Goal: Task Accomplishment & Management: Use online tool/utility

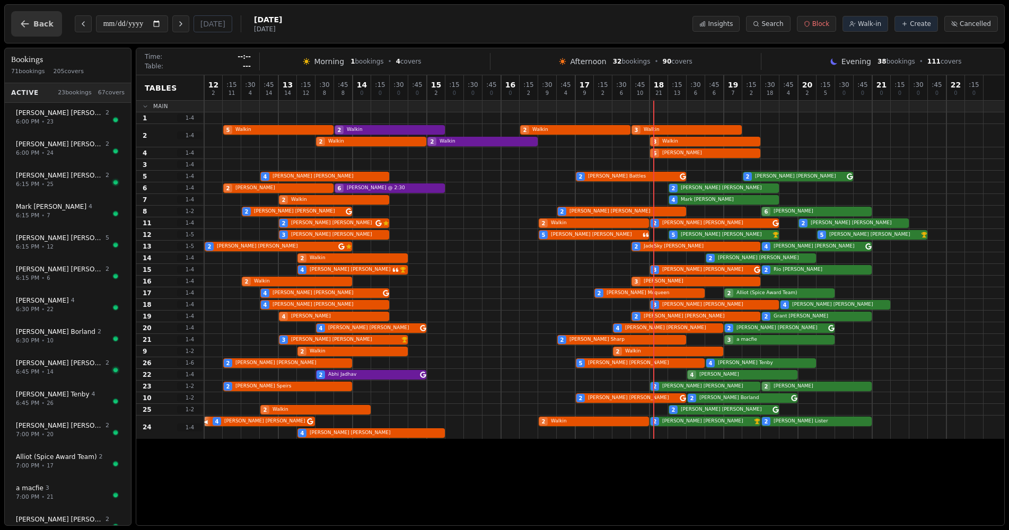
click at [41, 27] on span "Back" at bounding box center [43, 23] width 20 height 7
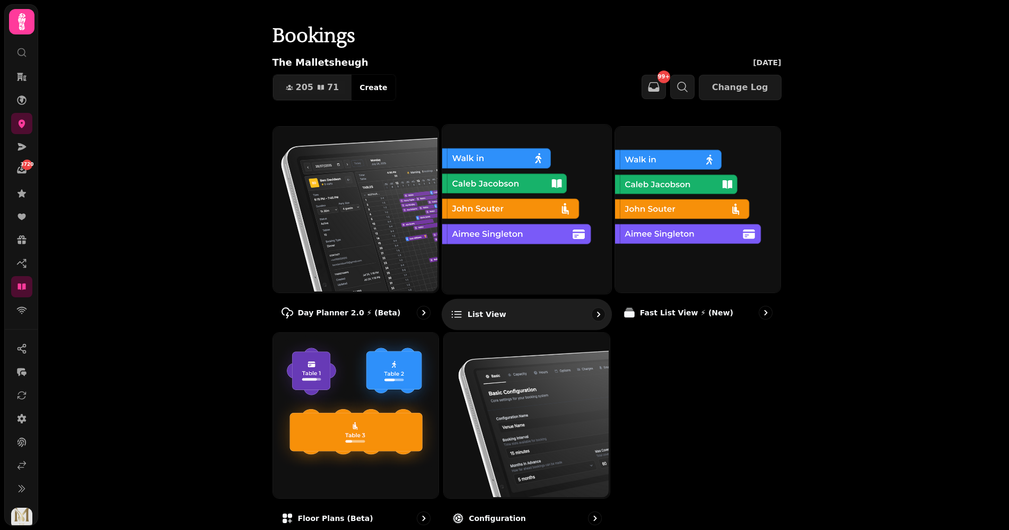
click at [575, 259] on img at bounding box center [525, 208] width 169 height 169
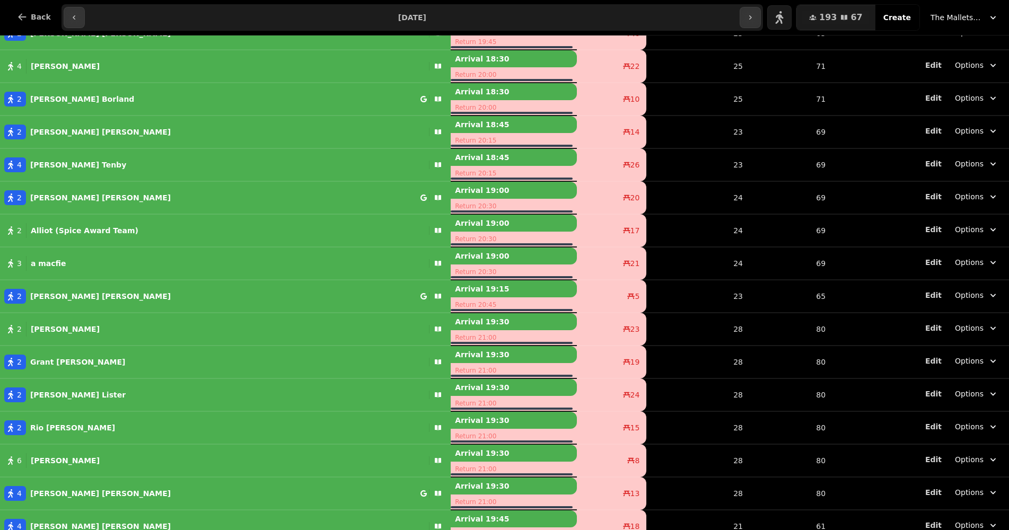
scroll to position [1733, 0]
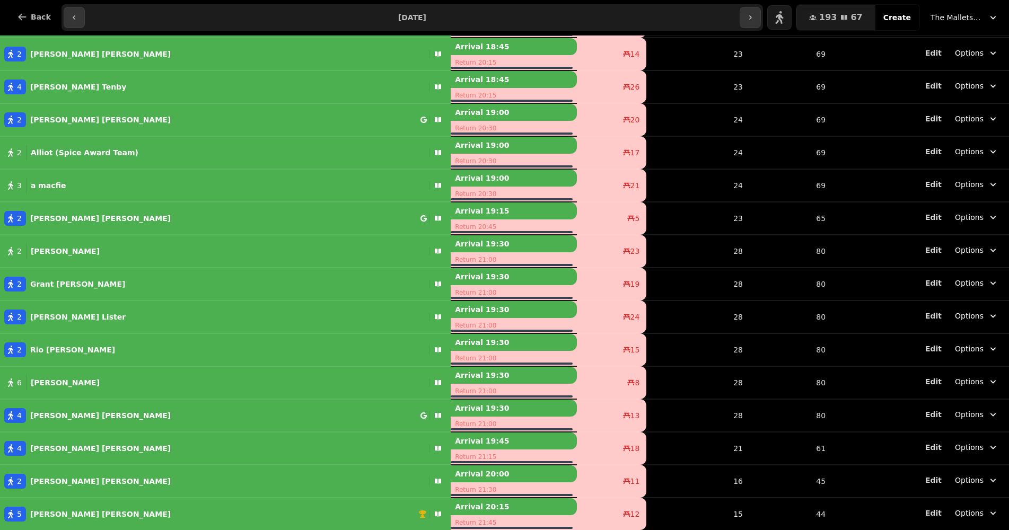
click at [234, 413] on div "4 alan brodie" at bounding box center [210, 415] width 421 height 15
select select "**********"
select select "*"
select select "****"
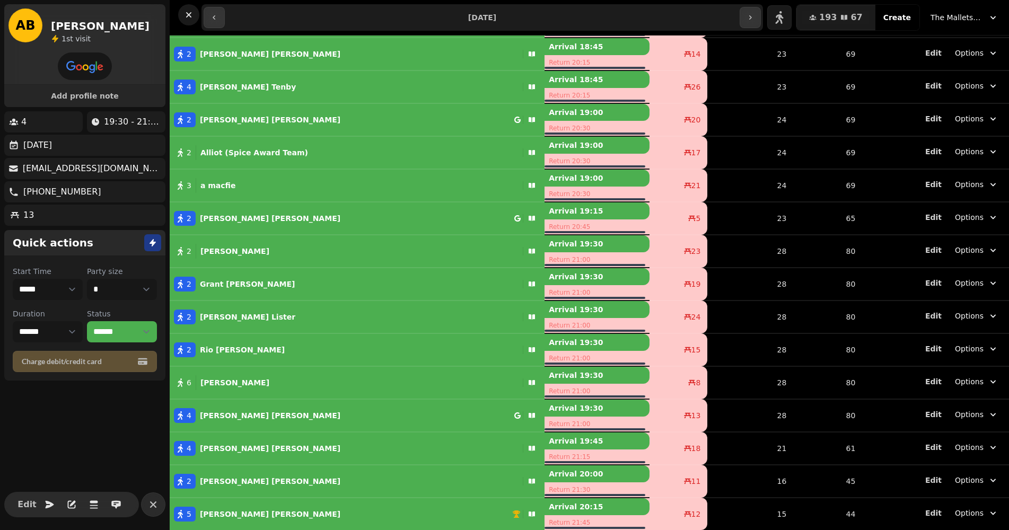
click at [188, 15] on icon "button" at bounding box center [188, 14] width 5 height 5
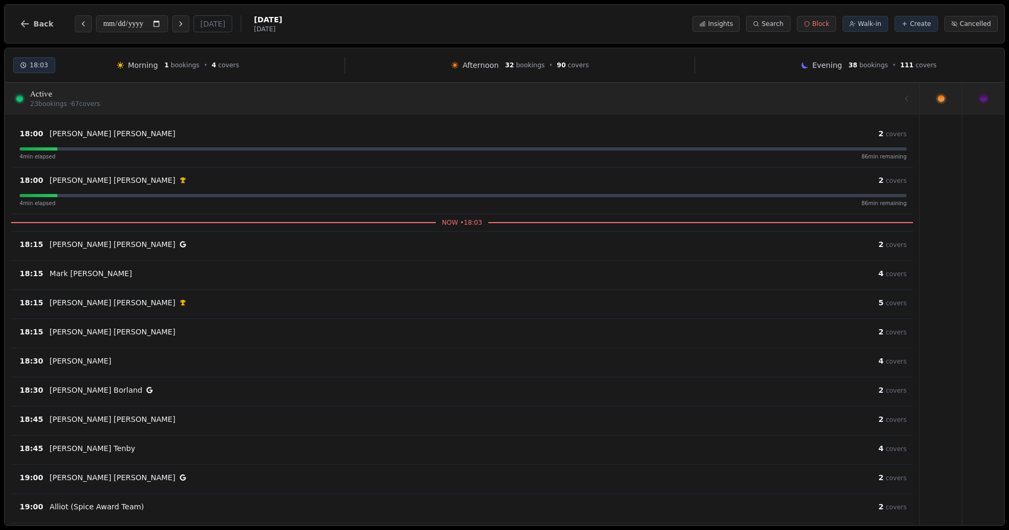
scroll to position [434, 0]
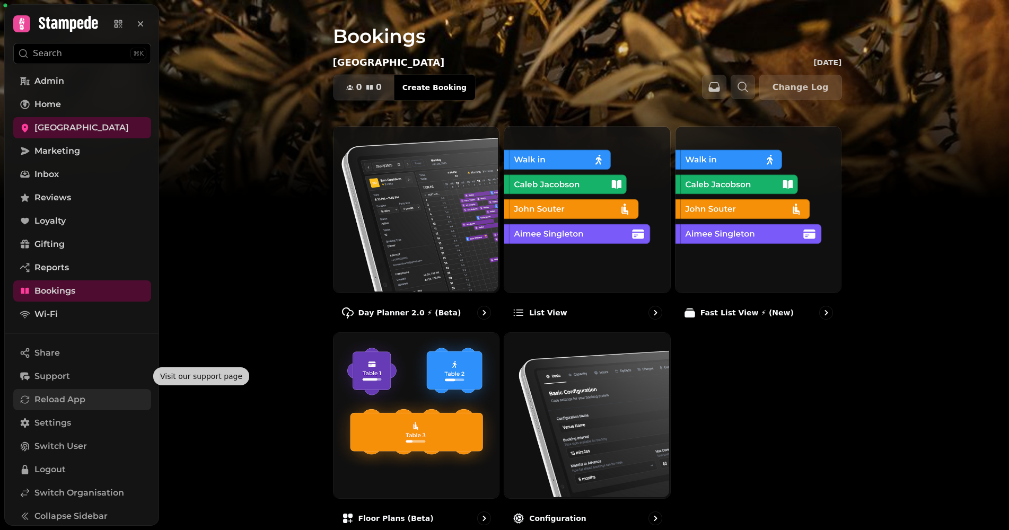
scroll to position [36, 0]
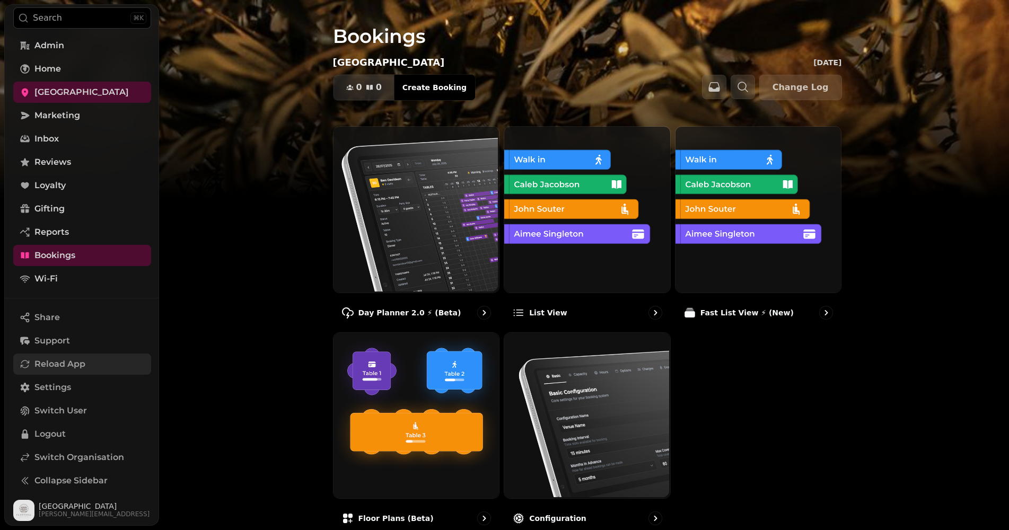
click at [78, 371] on button "Reload App" at bounding box center [82, 364] width 138 height 21
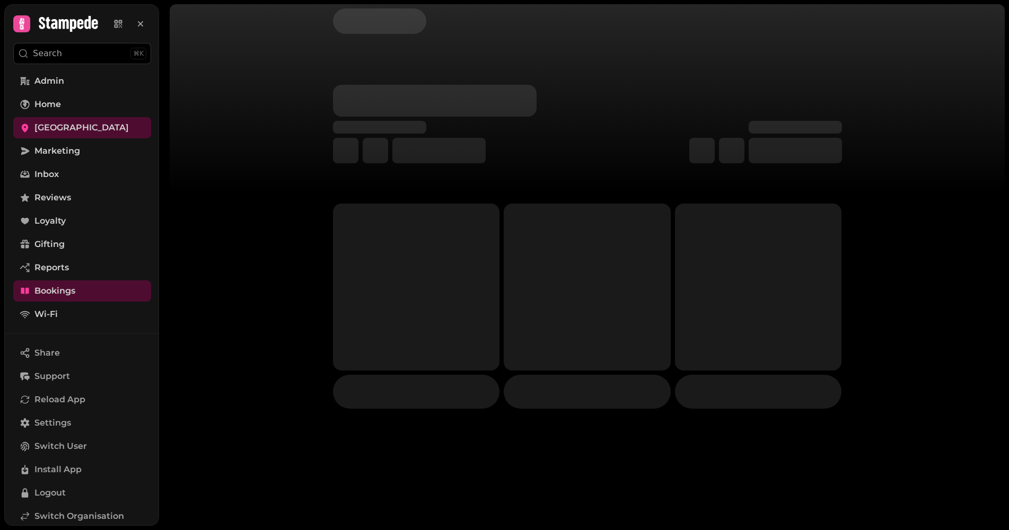
click at [225, 151] on div at bounding box center [587, 98] width 835 height 189
click at [85, 132] on span "[GEOGRAPHIC_DATA]" at bounding box center [81, 127] width 94 height 13
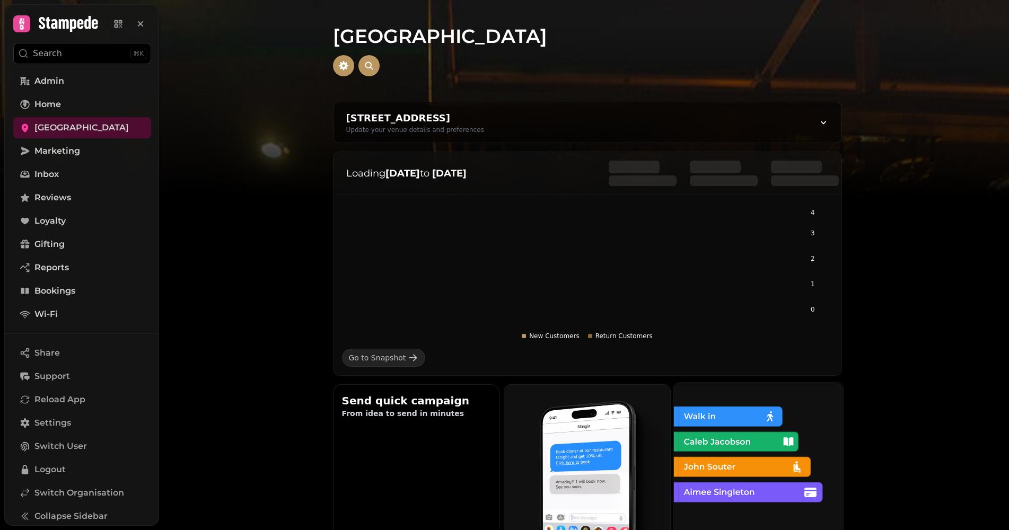
click at [725, 426] on img at bounding box center [757, 466] width 169 height 169
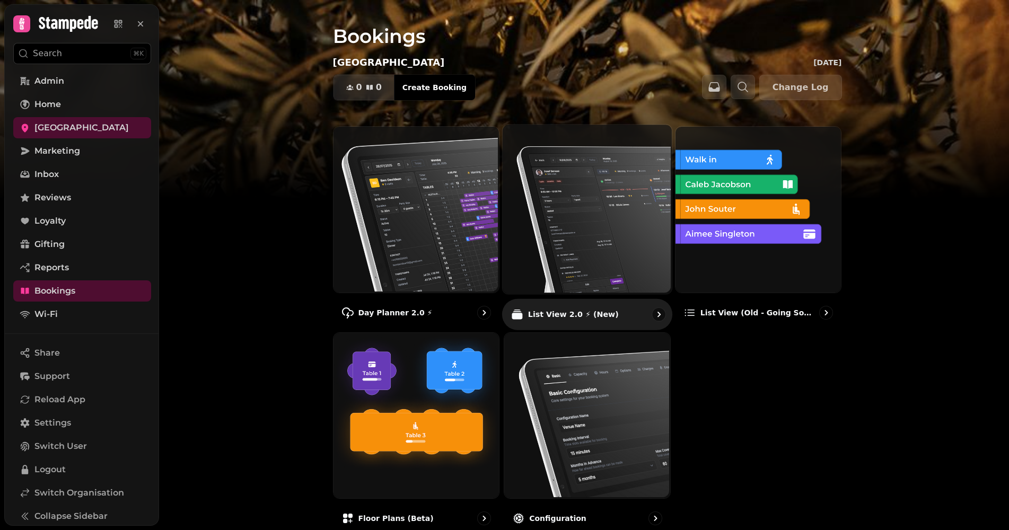
click at [596, 211] on img at bounding box center [586, 208] width 169 height 169
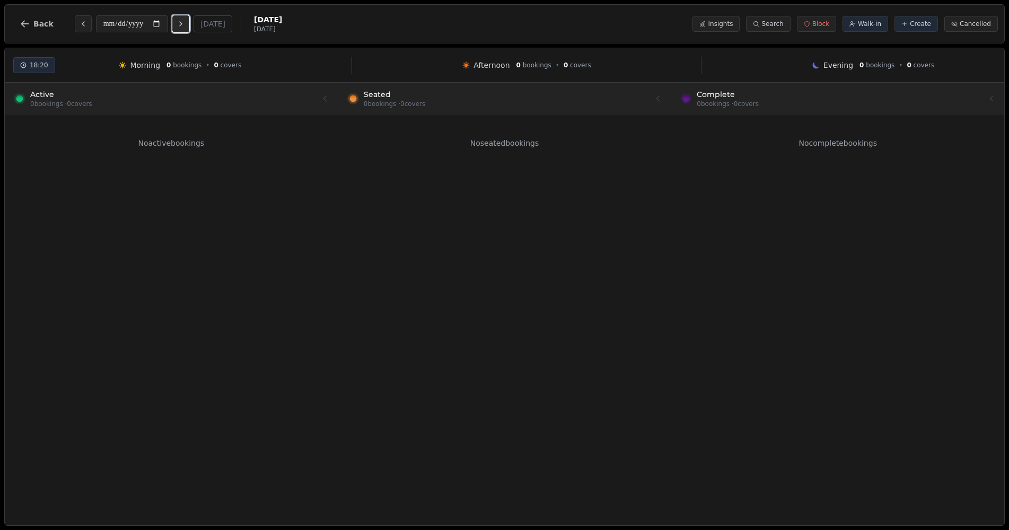
click at [185, 20] on icon "Next day" at bounding box center [181, 24] width 8 height 8
type input "**********"
click at [4, 24] on div "**********" at bounding box center [504, 23] width 1001 height 39
click at [45, 31] on button "Back" at bounding box center [36, 23] width 51 height 25
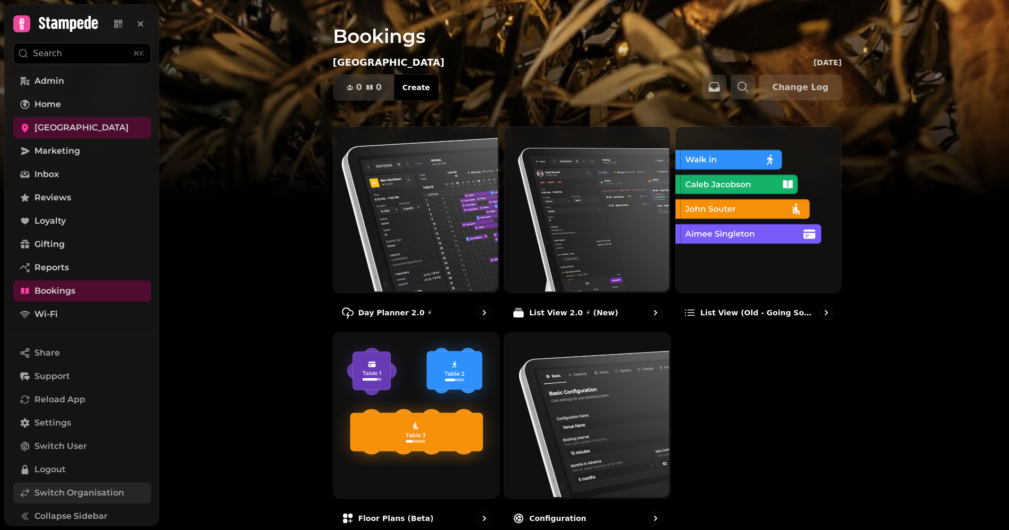
click at [120, 255] on span "Switch Organisation" at bounding box center [79, 493] width 90 height 13
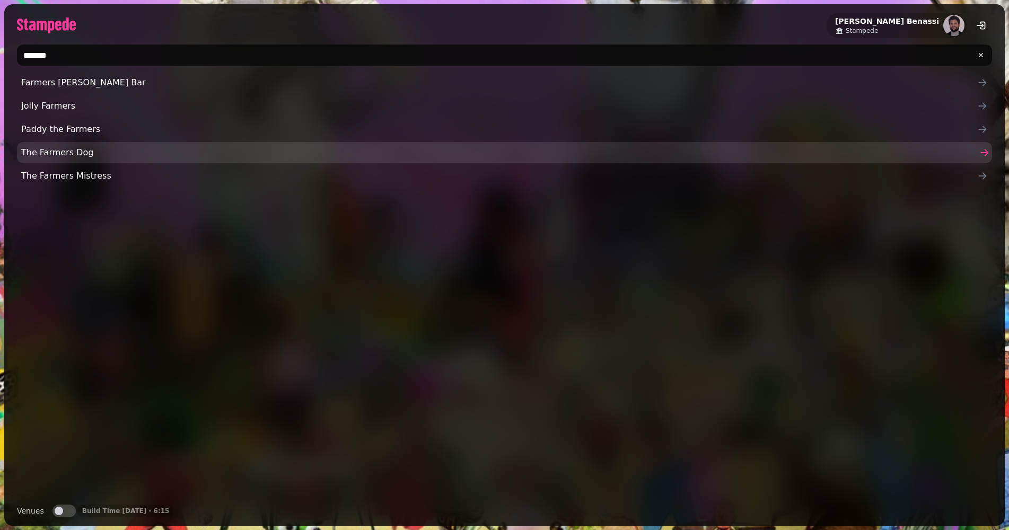
type input "*******"
click at [34, 157] on span "The Farmers Dog" at bounding box center [499, 152] width 956 height 13
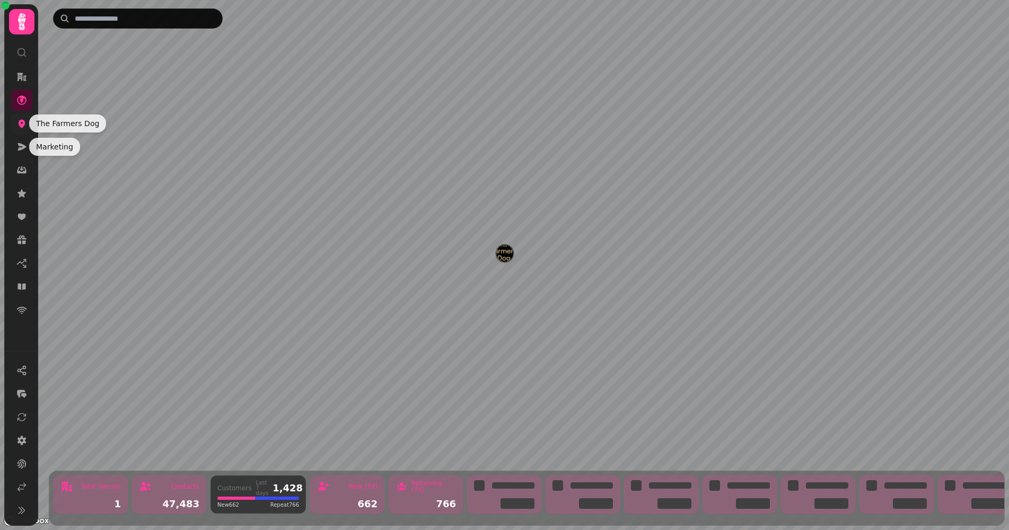
click at [20, 120] on icon at bounding box center [22, 124] width 7 height 8
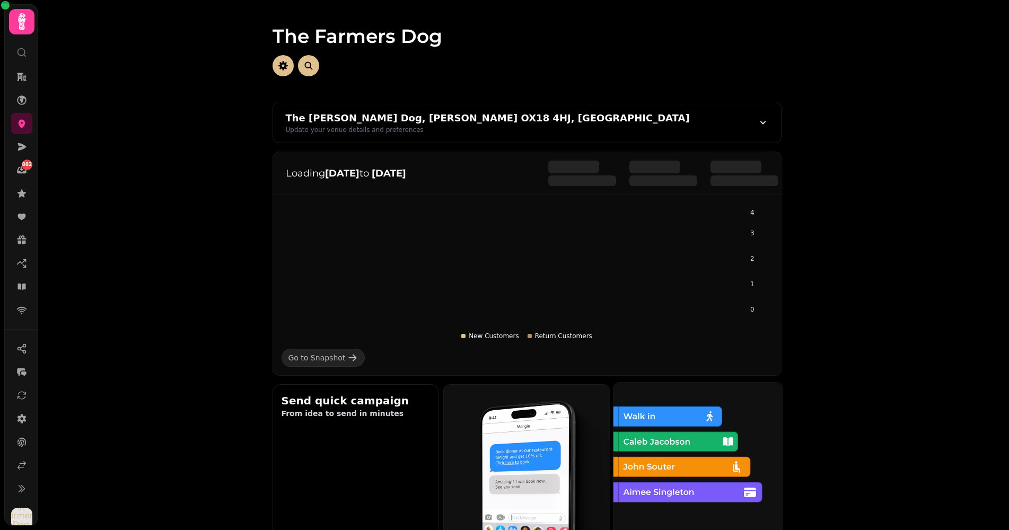
click at [686, 255] on img at bounding box center [697, 466] width 169 height 169
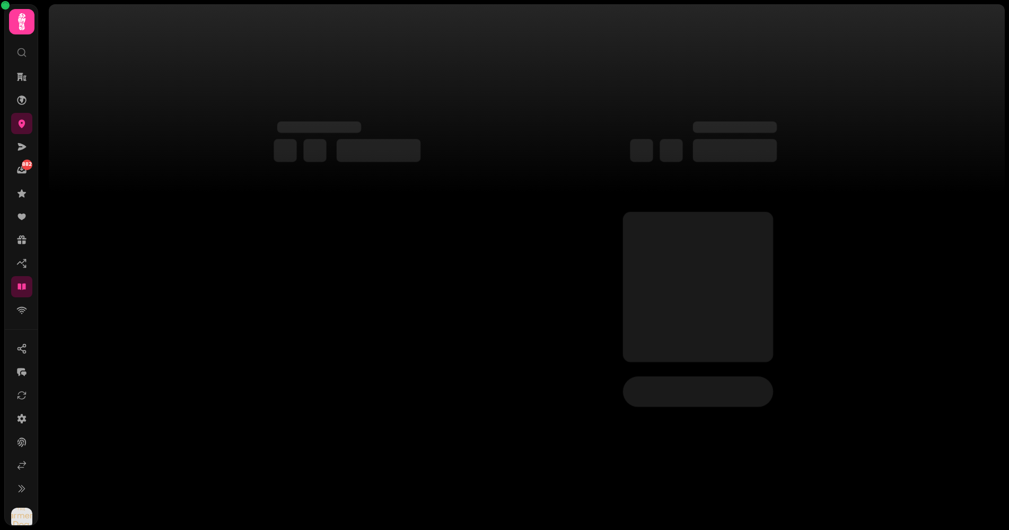
click at [686, 255] on div at bounding box center [523, 265] width 971 height 530
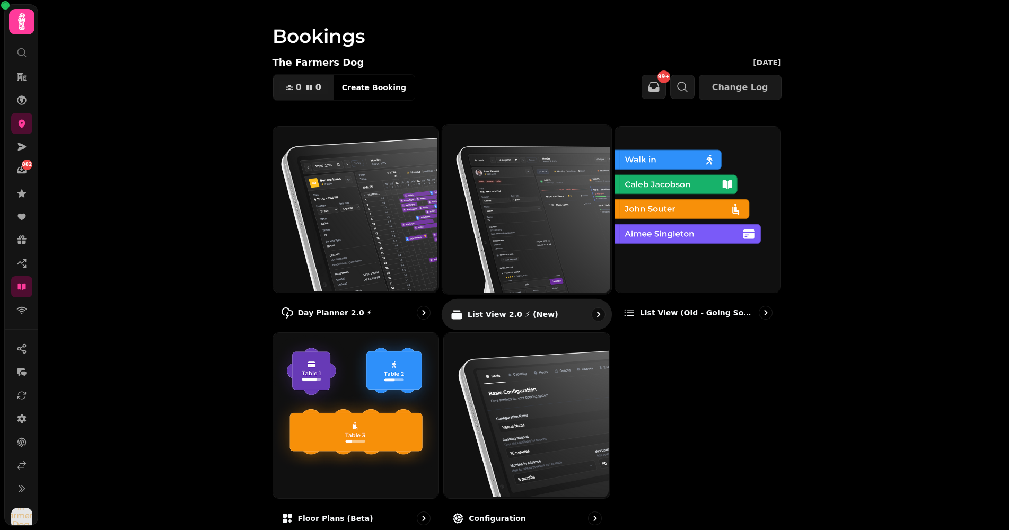
click at [510, 224] on img at bounding box center [525, 208] width 169 height 169
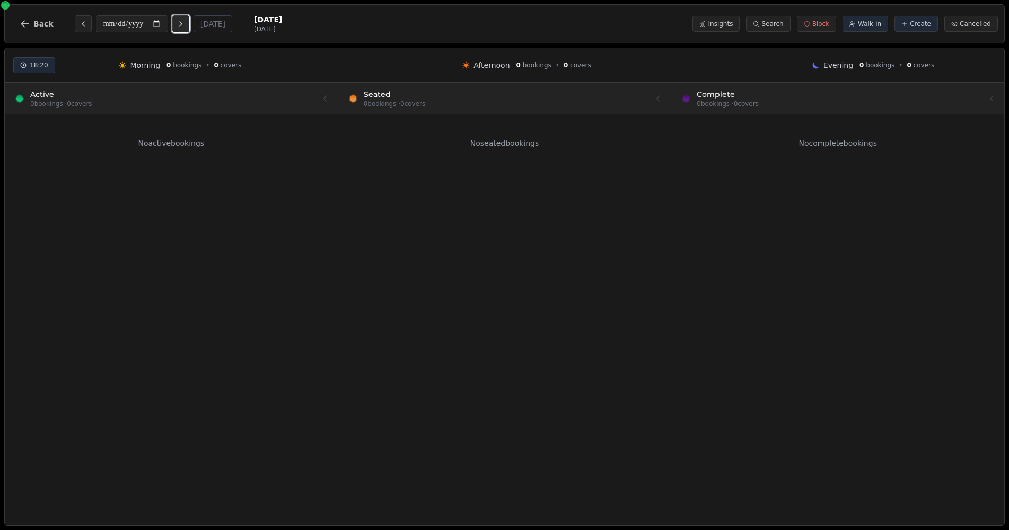
click at [185, 28] on icon "Next day" at bounding box center [181, 24] width 8 height 8
type input "**********"
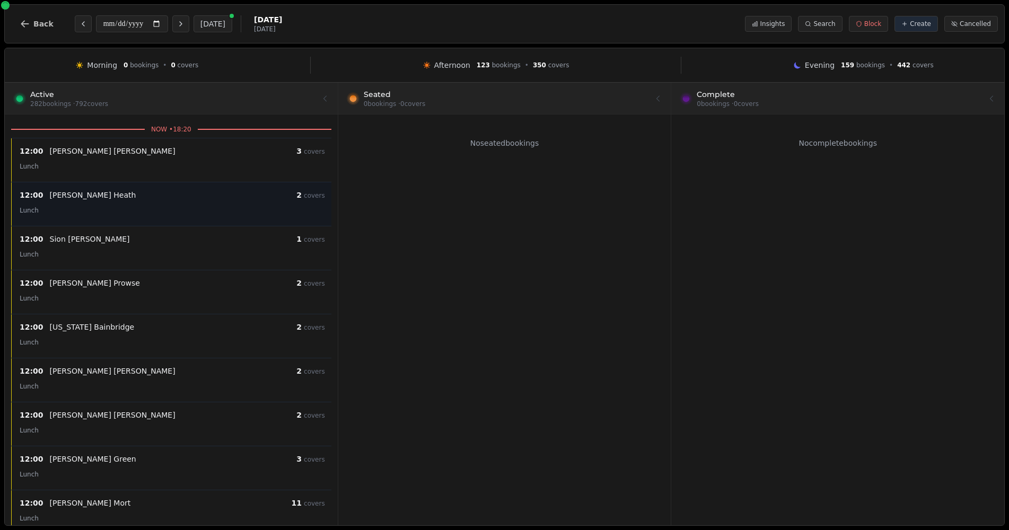
click at [169, 190] on div "Stuart Heath" at bounding box center [173, 195] width 247 height 11
select select "****"
select select "*"
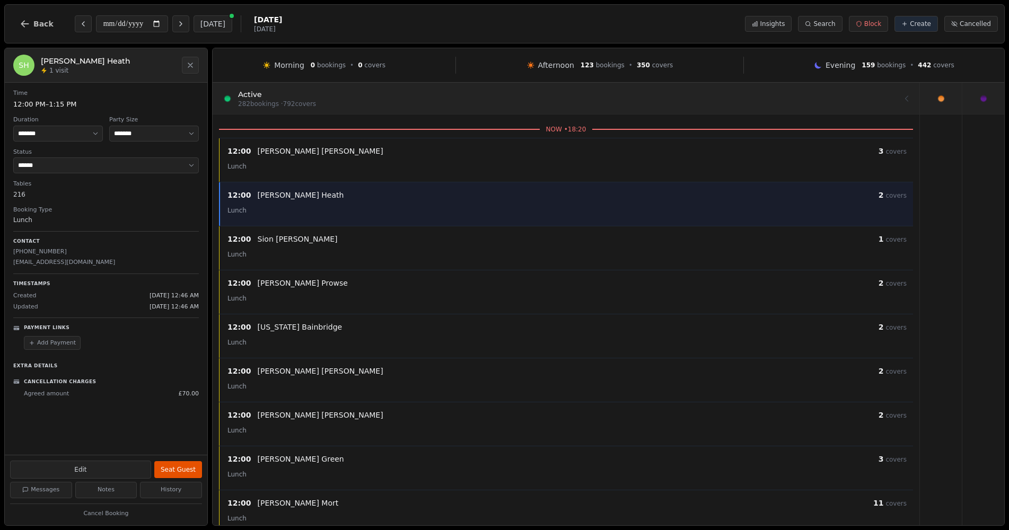
click at [945, 100] on icon at bounding box center [941, 98] width 13 height 13
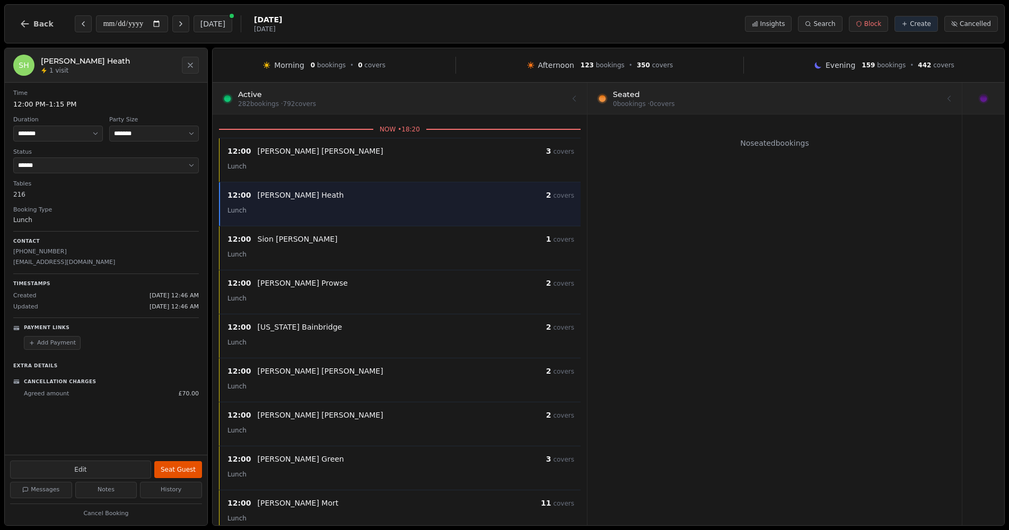
click at [986, 102] on icon at bounding box center [984, 99] width 10 height 10
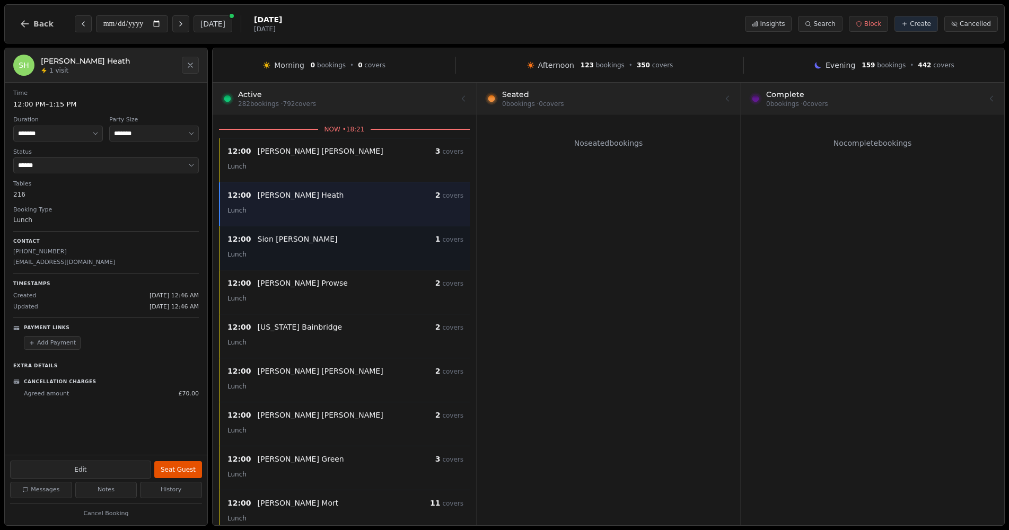
click at [347, 255] on div "Lunch" at bounding box center [346, 254] width 236 height 13
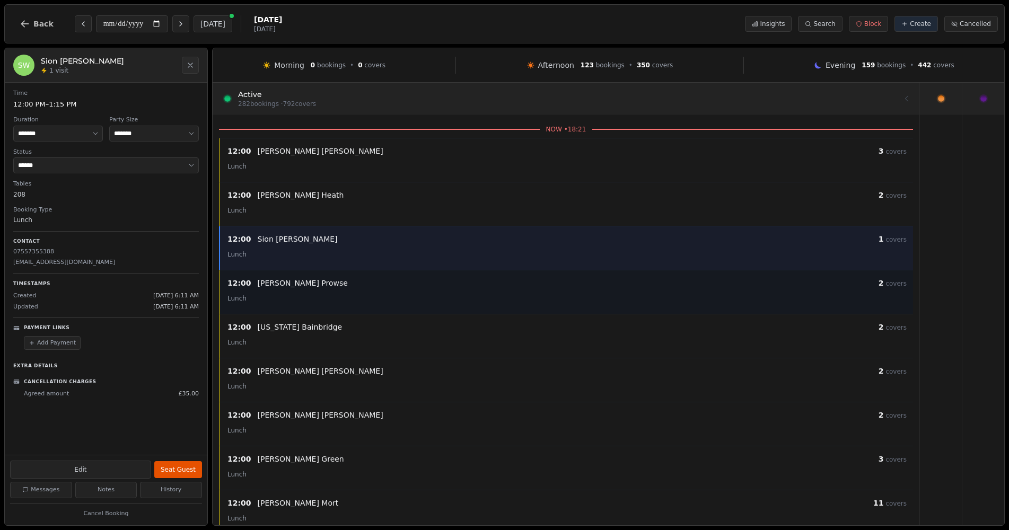
click at [337, 255] on div "Lunch" at bounding box center [567, 298] width 679 height 13
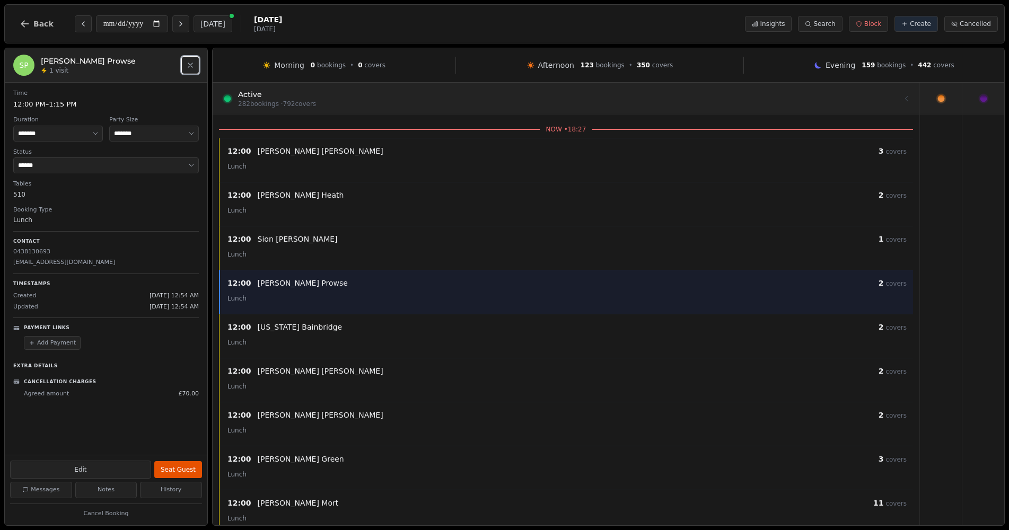
click at [194, 69] on icon "Close" at bounding box center [190, 65] width 8 height 8
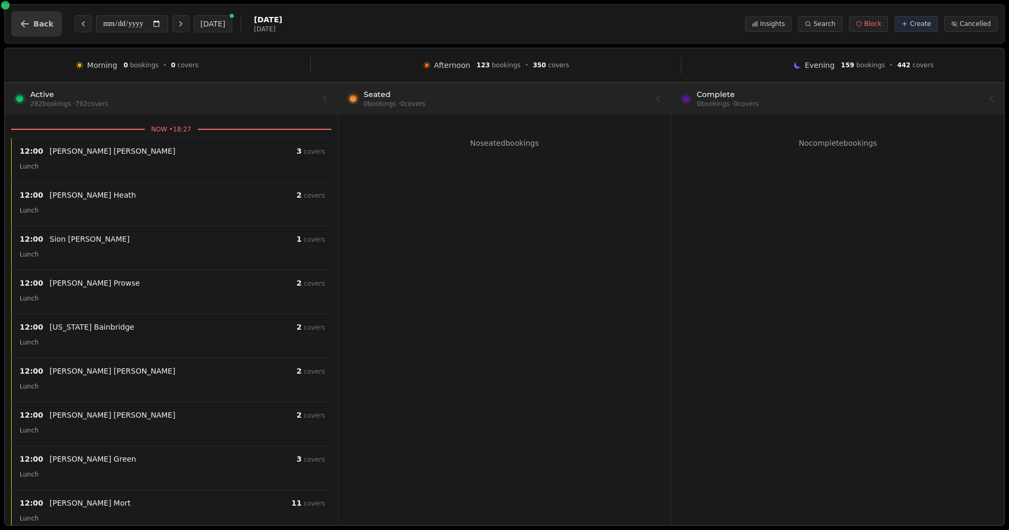
click at [33, 15] on button "Back" at bounding box center [36, 23] width 51 height 25
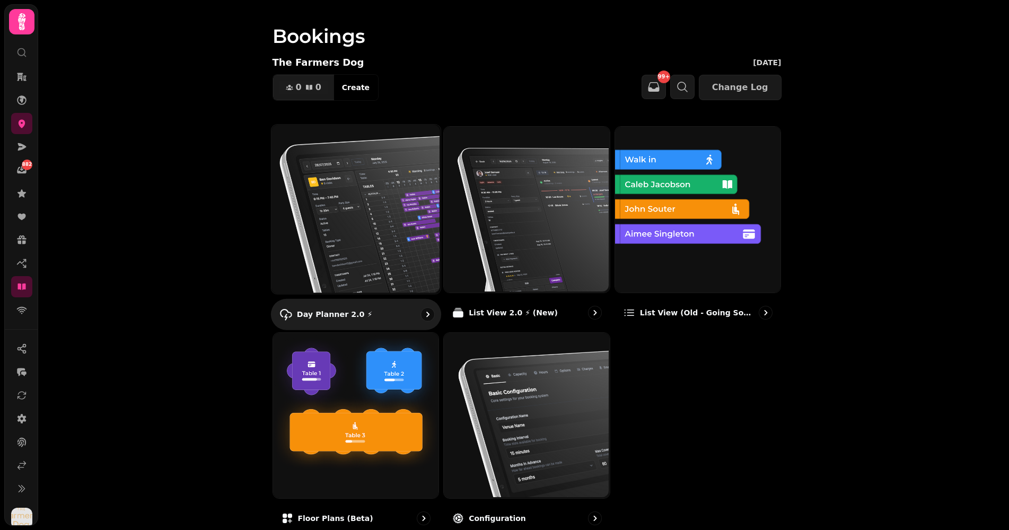
click at [346, 173] on img at bounding box center [354, 208] width 169 height 169
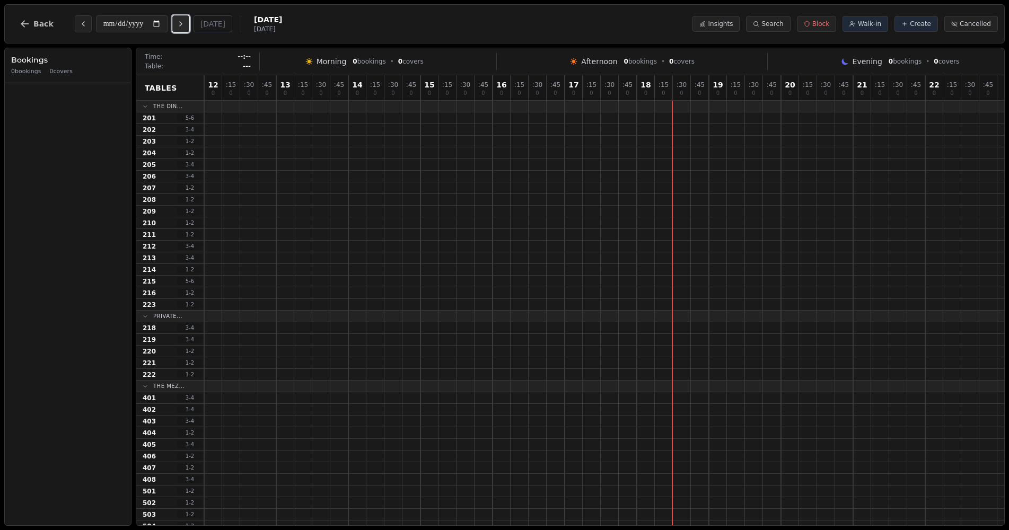
click at [179, 22] on button "Next day" at bounding box center [180, 23] width 17 height 17
type input "**********"
click at [28, 40] on div "**********" at bounding box center [504, 23] width 1001 height 39
click at [30, 31] on button "Back" at bounding box center [36, 23] width 51 height 25
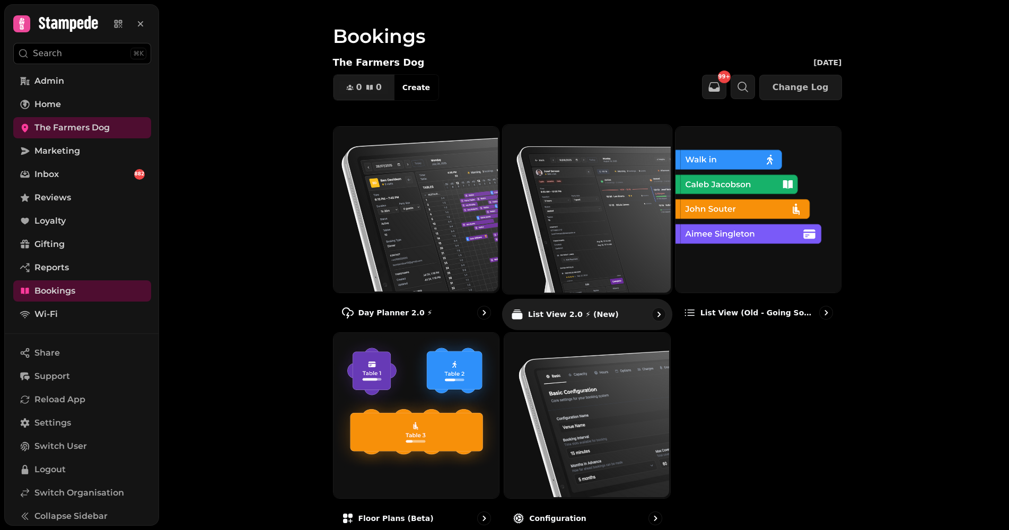
click at [586, 226] on img at bounding box center [586, 208] width 169 height 169
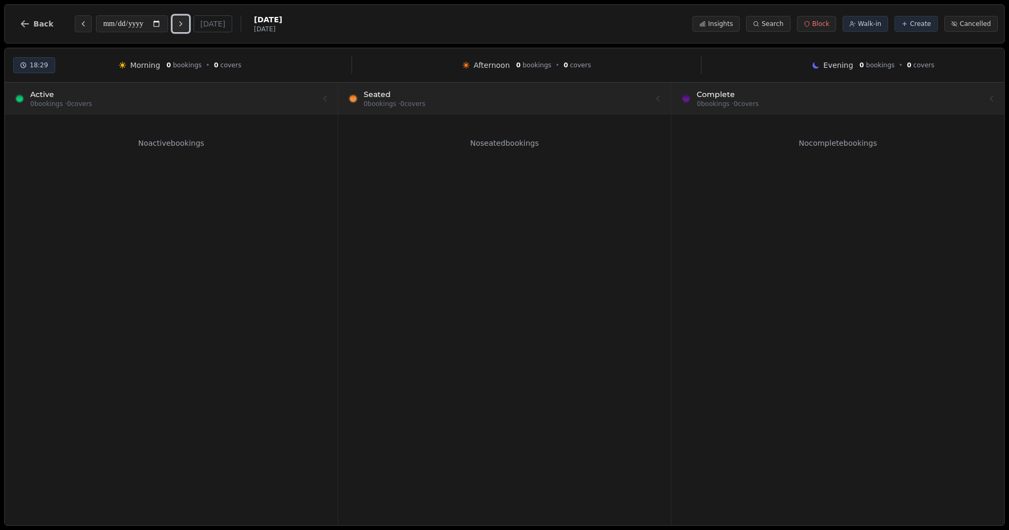
click at [189, 23] on button "Next day" at bounding box center [180, 23] width 17 height 17
type input "**********"
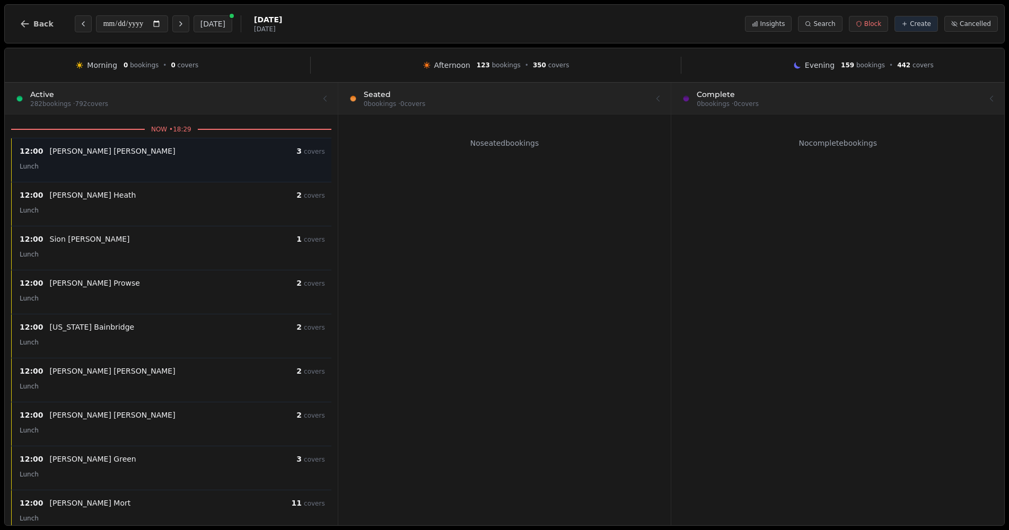
click at [69, 155] on p "Derek Johnson" at bounding box center [113, 151] width 126 height 11
select select "****"
select select "*"
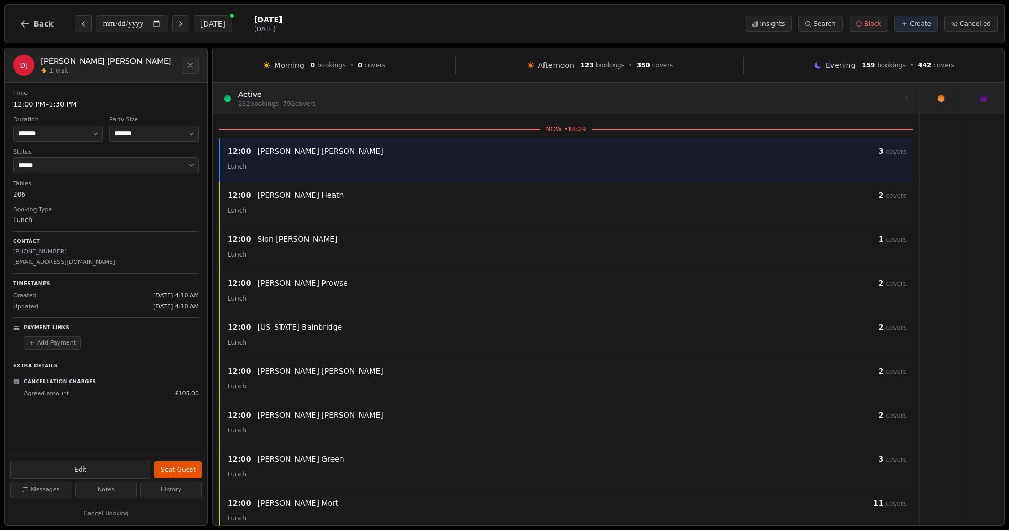
click at [935, 104] on icon at bounding box center [941, 98] width 13 height 13
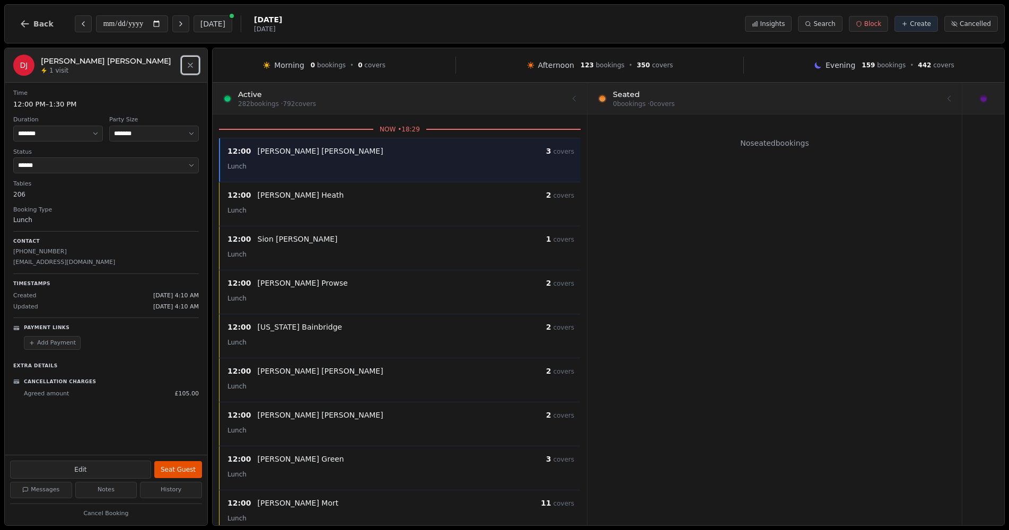
click at [188, 65] on icon "Close" at bounding box center [190, 65] width 8 height 8
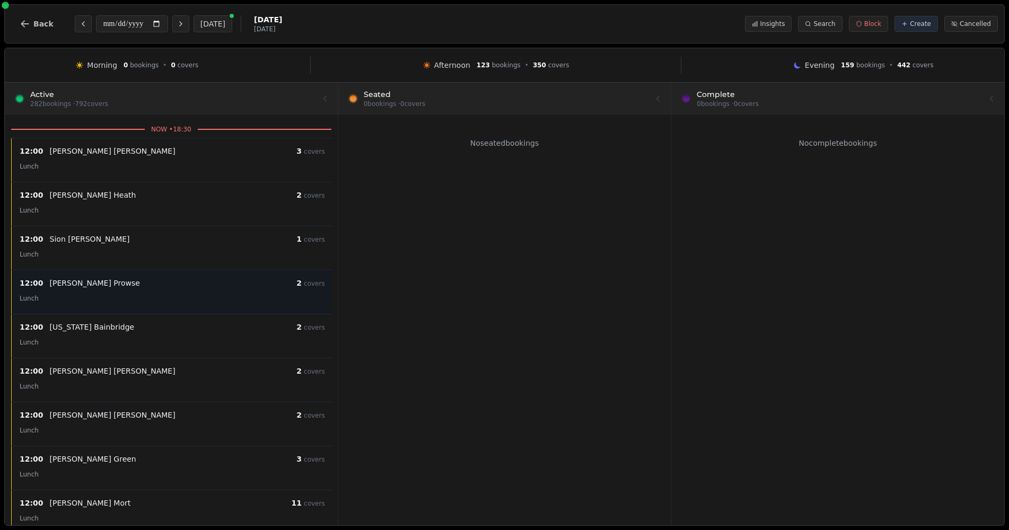
click at [196, 307] on div "12:00 Sue Prowse 2 covers Lunch" at bounding box center [172, 292] width 318 height 31
select select "****"
select select "*"
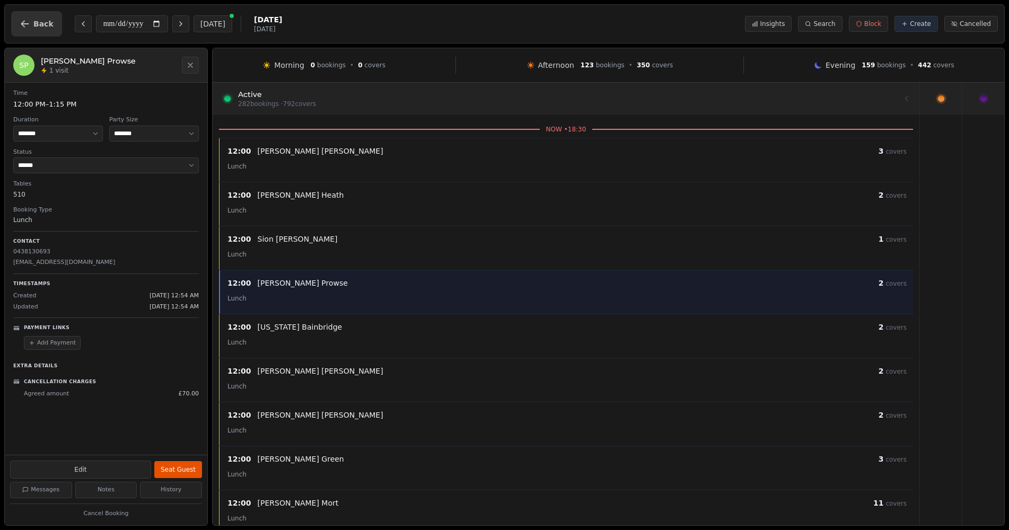
click at [33, 21] on span "Back" at bounding box center [43, 23] width 20 height 7
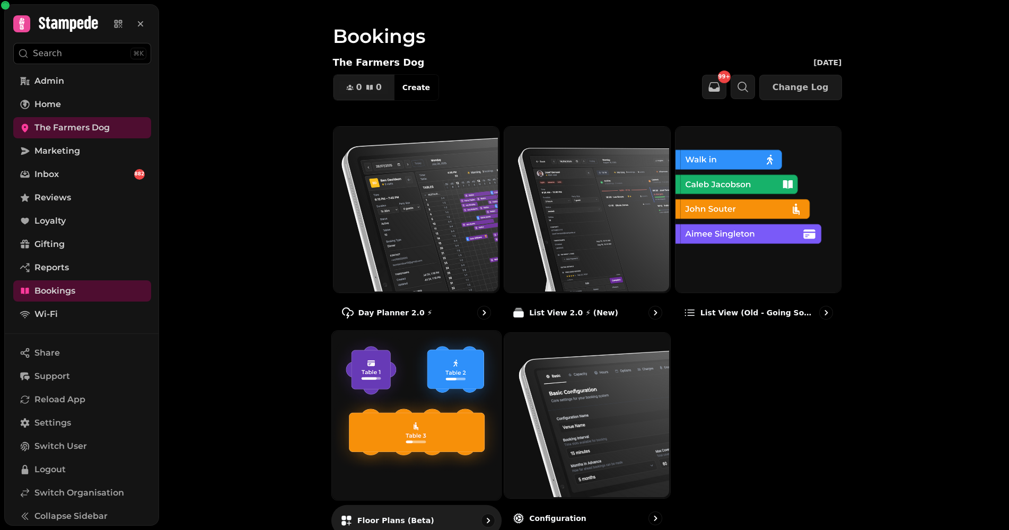
click at [415, 374] on img at bounding box center [414, 414] width 169 height 169
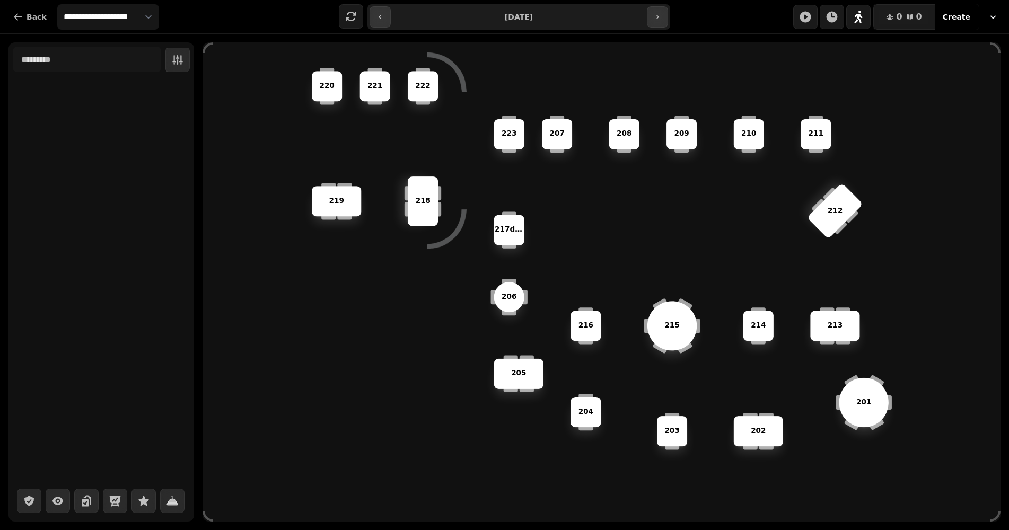
click at [509, 289] on div "206" at bounding box center [509, 297] width 30 height 30
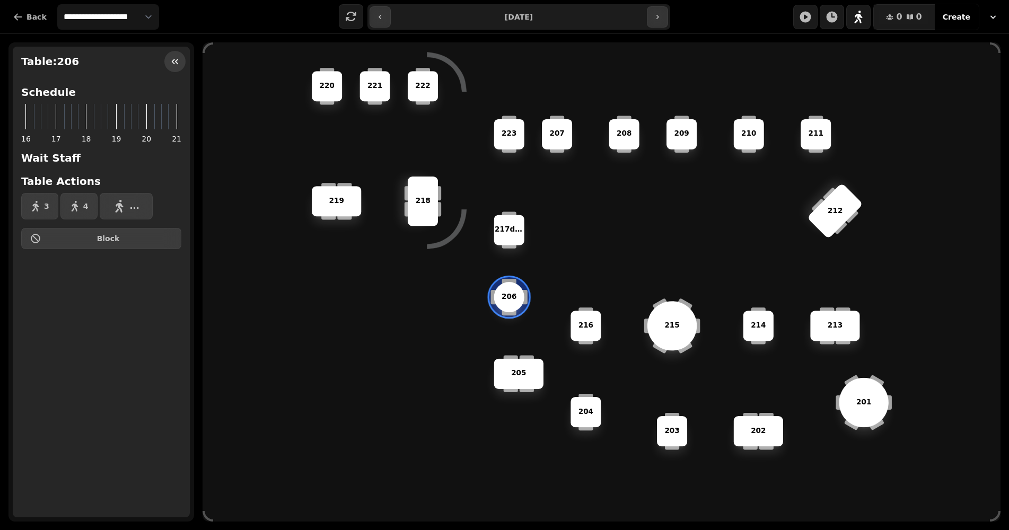
click at [174, 67] on button "button" at bounding box center [174, 61] width 21 height 21
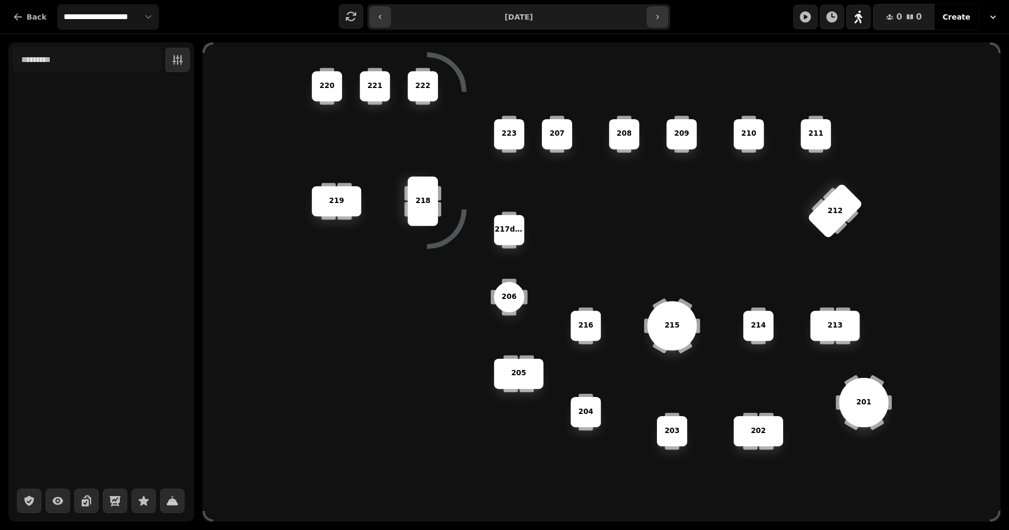
click at [678, 336] on div "215" at bounding box center [671, 325] width 49 height 49
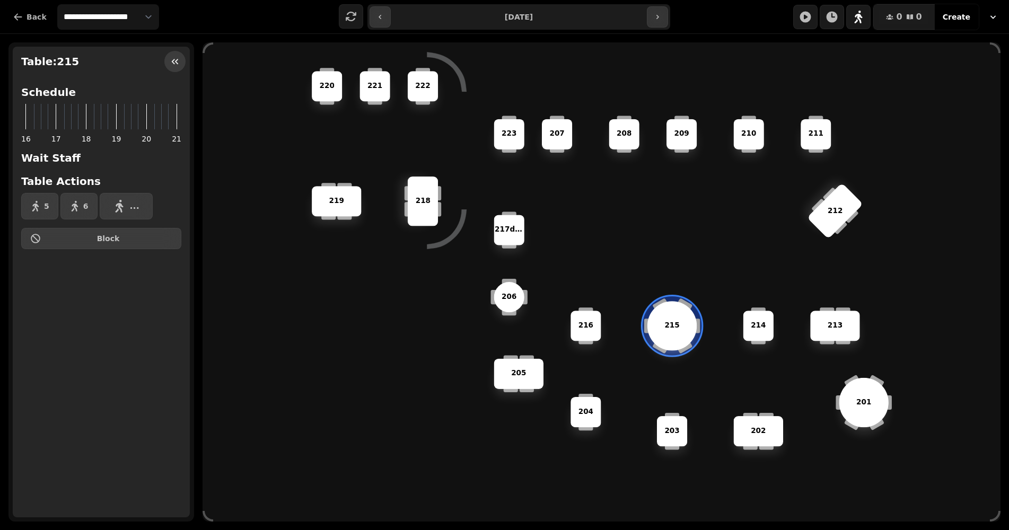
click at [173, 63] on icon "button" at bounding box center [175, 61] width 11 height 11
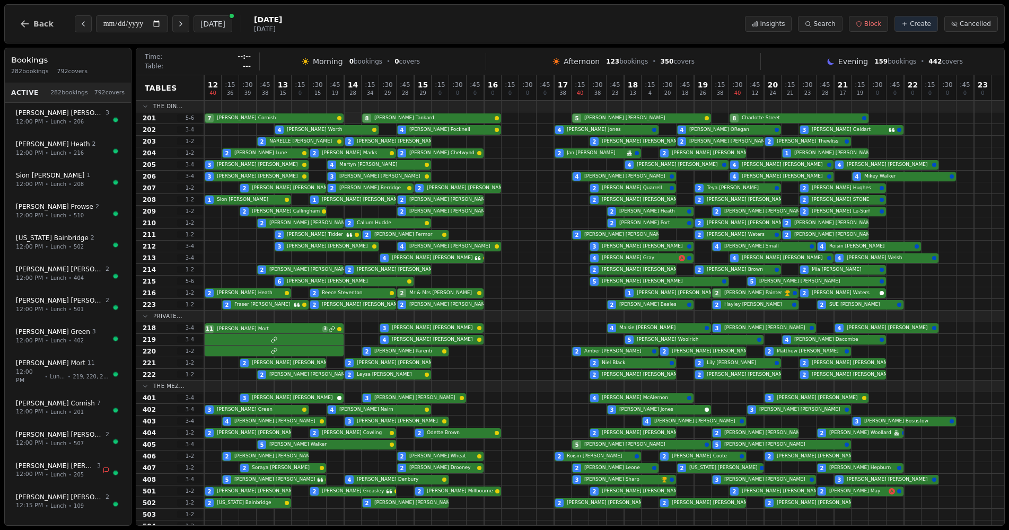
drag, startPoint x: 36, startPoint y: 15, endPoint x: 355, endPoint y: 117, distance: 334.6
click at [36, 15] on button "Back" at bounding box center [36, 23] width 51 height 25
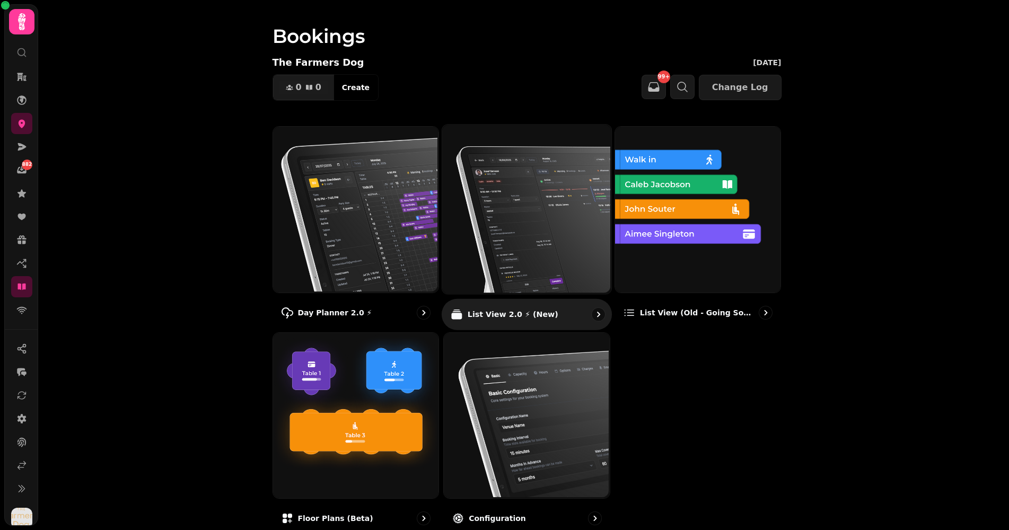
click at [546, 188] on img at bounding box center [525, 208] width 169 height 169
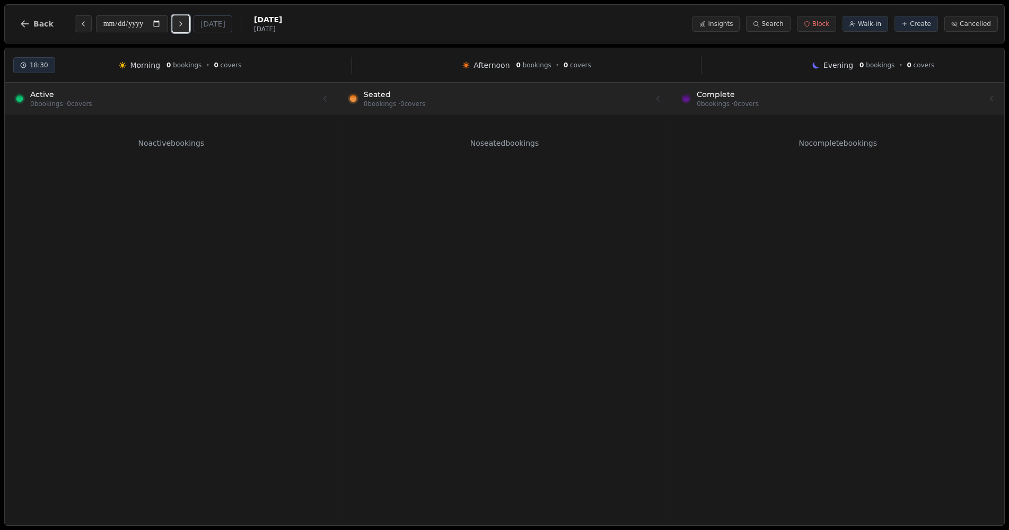
click at [185, 24] on icon "Next day" at bounding box center [181, 24] width 8 height 8
type input "**********"
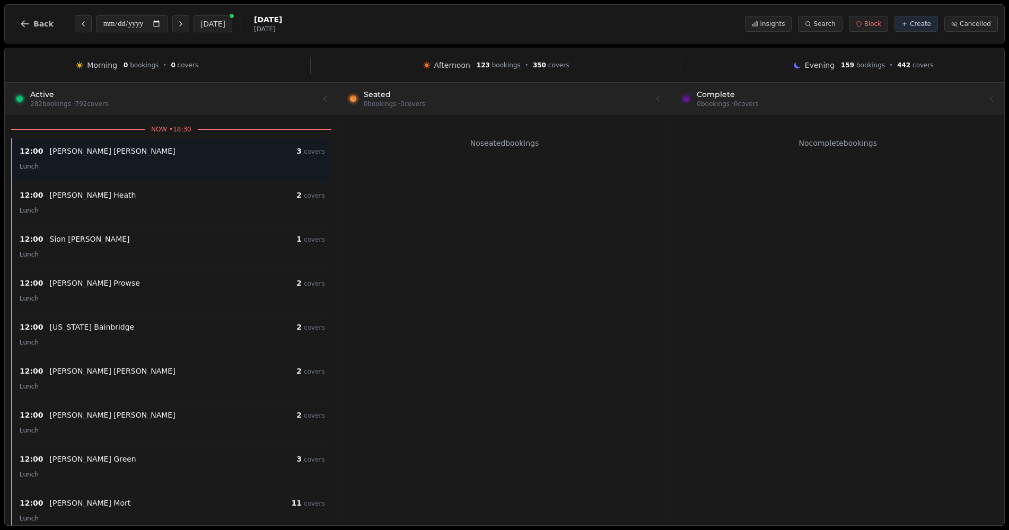
click at [215, 167] on div "Lunch" at bounding box center [173, 166] width 306 height 13
select select "****"
select select "*"
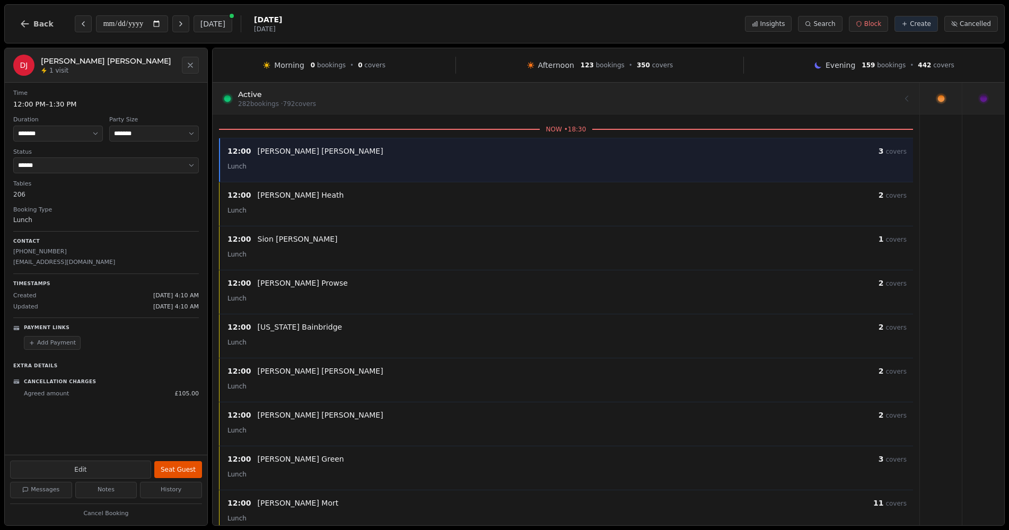
click at [943, 96] on icon at bounding box center [941, 99] width 10 height 10
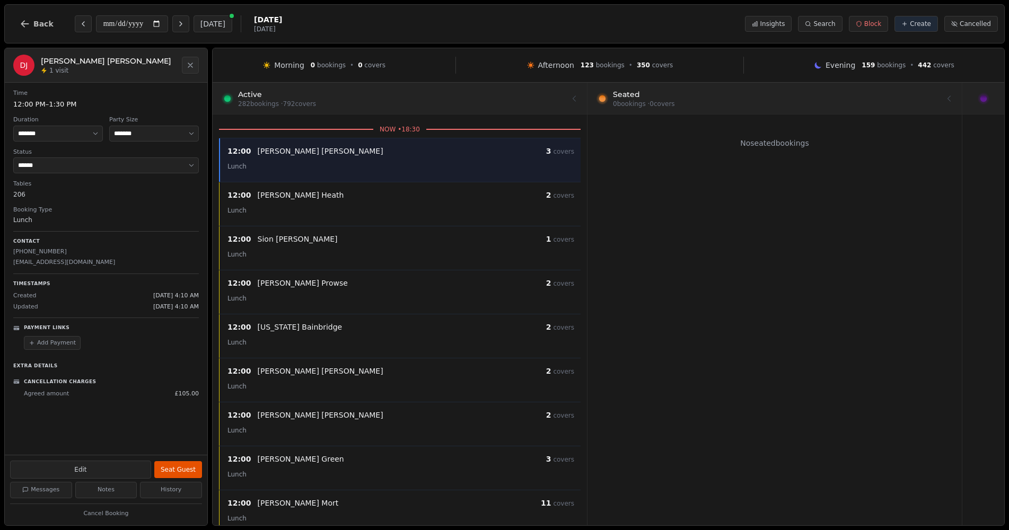
click at [985, 102] on icon at bounding box center [984, 99] width 10 height 10
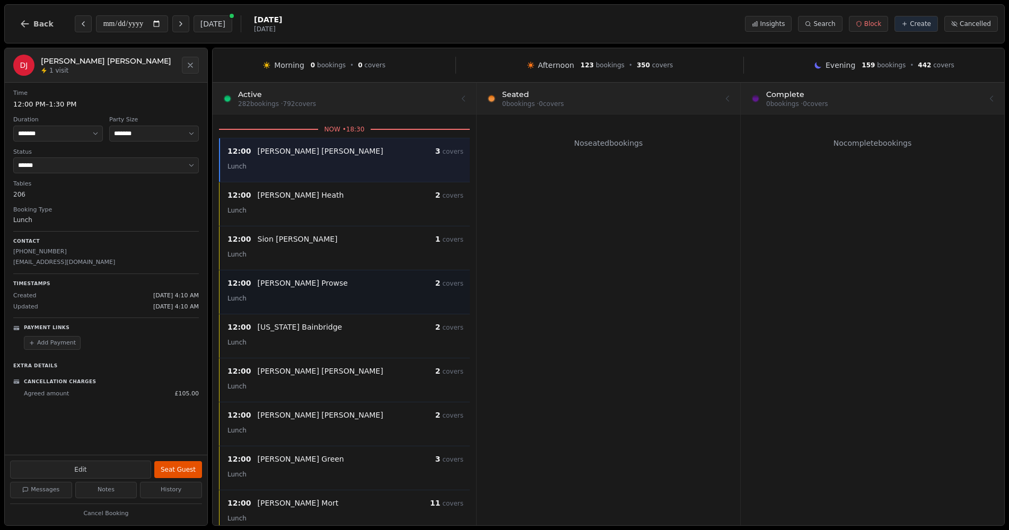
click at [331, 285] on div "[PERSON_NAME]" at bounding box center [347, 283] width 178 height 11
select select "****"
select select "*"
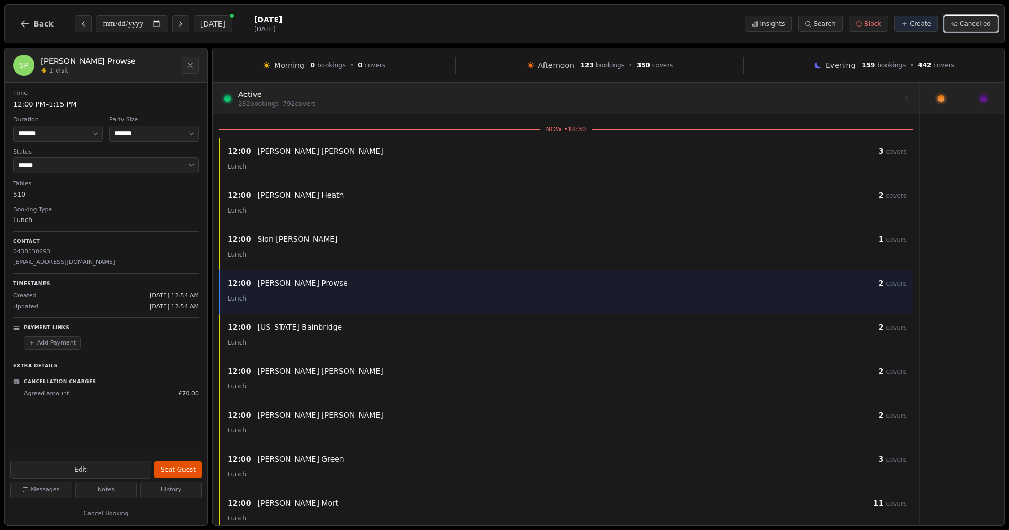
click at [967, 20] on span "Cancelled" at bounding box center [975, 24] width 31 height 8
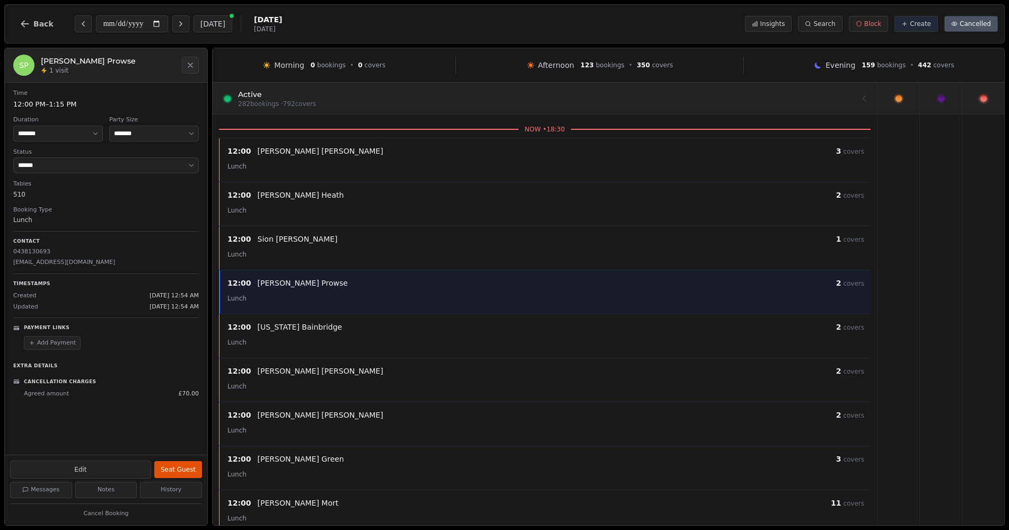
click at [978, 109] on div at bounding box center [984, 98] width 42 height 31
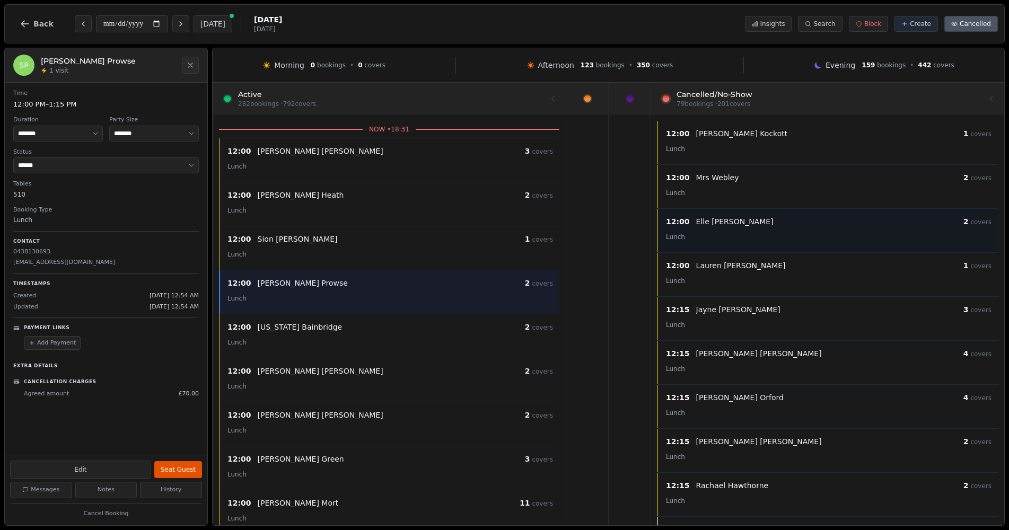
click at [755, 211] on div "12:00 [PERSON_NAME] 2 covers Lunch" at bounding box center [828, 230] width 341 height 44
select select "*********"
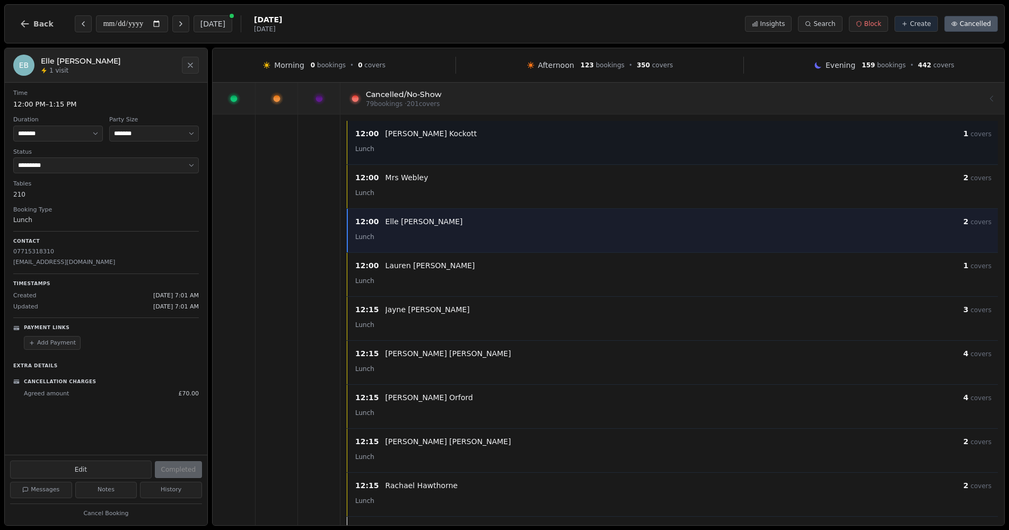
click at [680, 163] on div "12:00 [PERSON_NAME] 1 covers Lunch" at bounding box center [672, 142] width 651 height 43
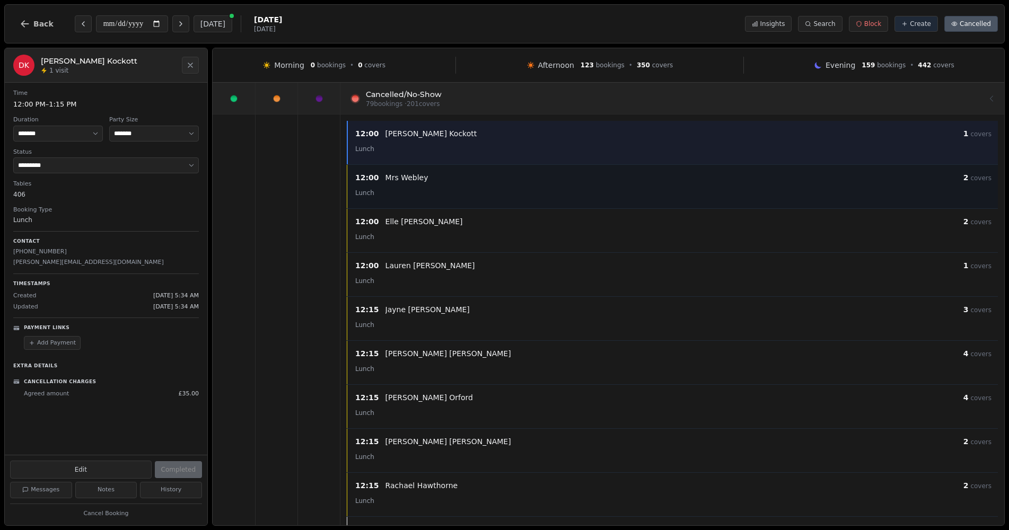
click at [675, 203] on div "12:00 [PERSON_NAME] 2 covers Lunch" at bounding box center [672, 186] width 651 height 44
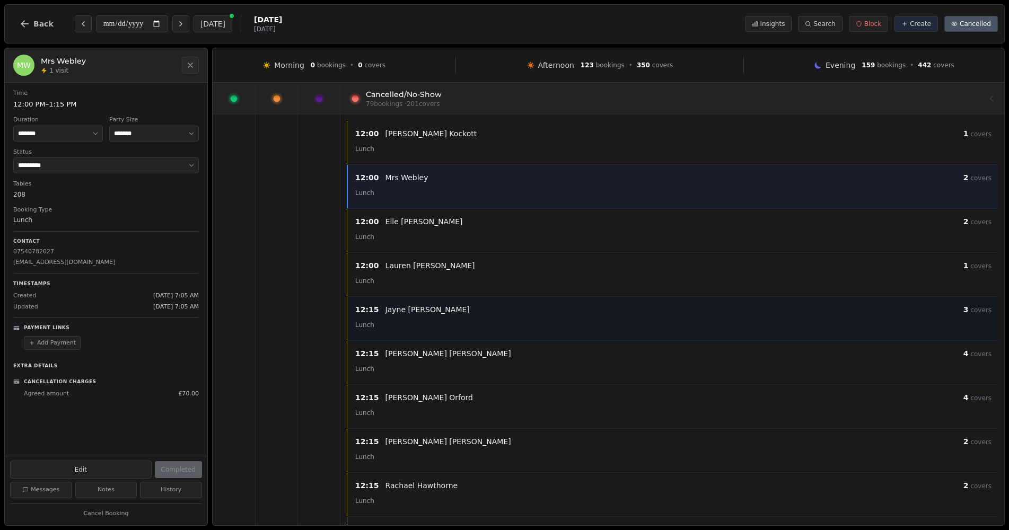
click at [648, 323] on div "Lunch" at bounding box center [673, 324] width 636 height 13
select select "*"
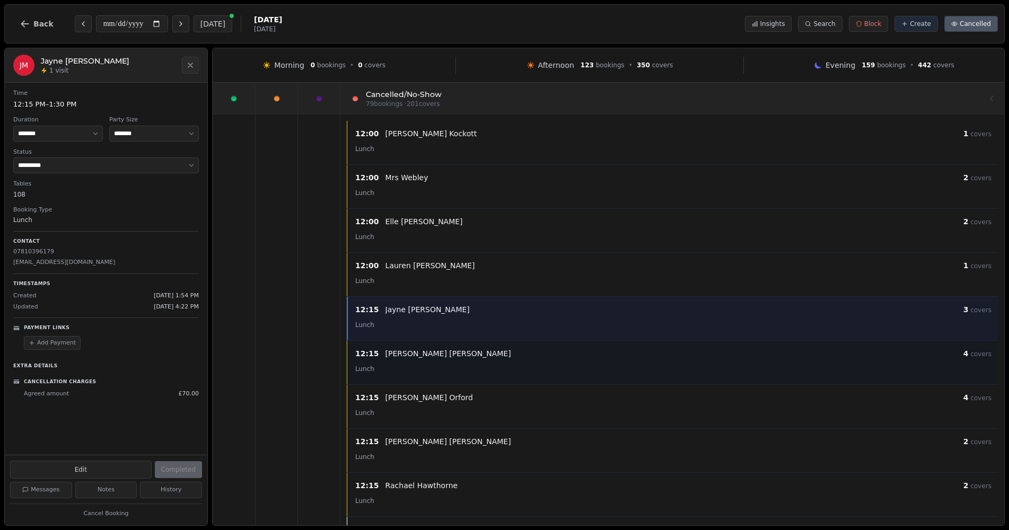
click at [636, 368] on div "Lunch" at bounding box center [673, 368] width 636 height 13
select select "****"
select select "*"
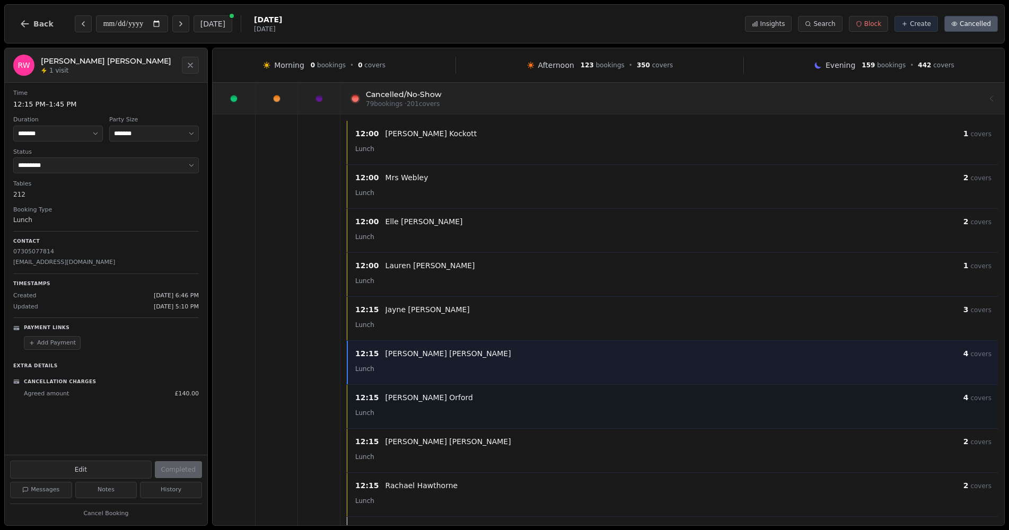
click at [613, 422] on div "12:15 [PERSON_NAME] 4 covers Lunch" at bounding box center [672, 407] width 651 height 44
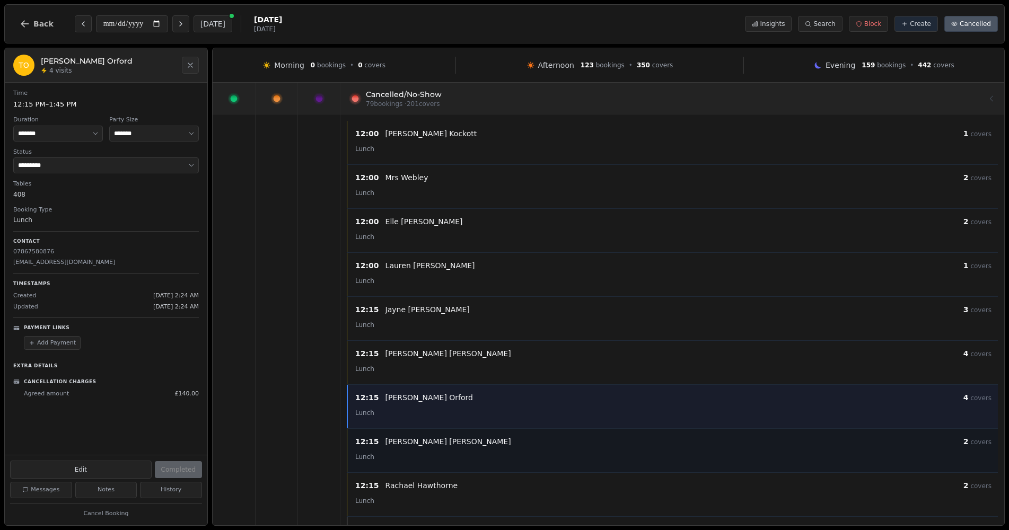
click at [603, 447] on div "12:15 [PERSON_NAME] 2 covers" at bounding box center [673, 441] width 636 height 13
select select "****"
select select "*"
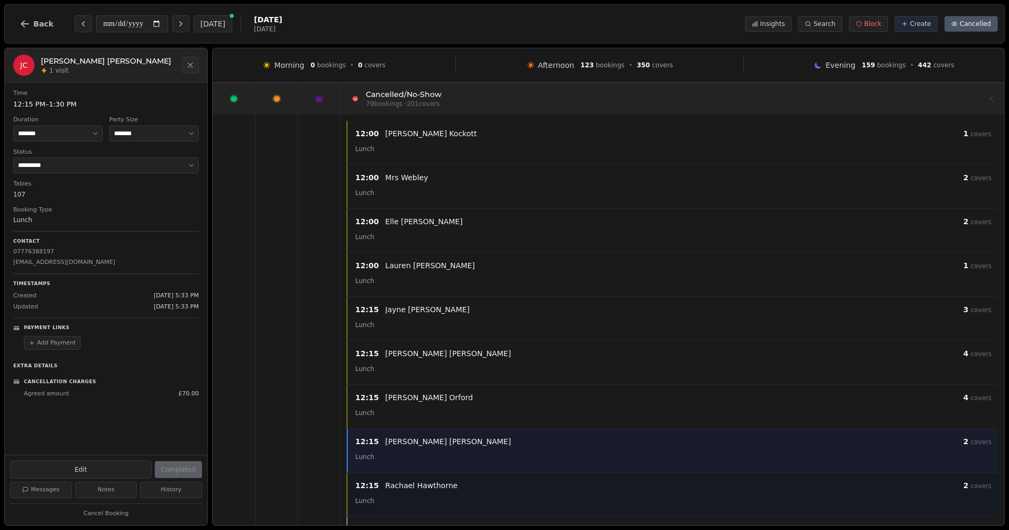
click at [578, 486] on div "[PERSON_NAME]" at bounding box center [675, 486] width 578 height 11
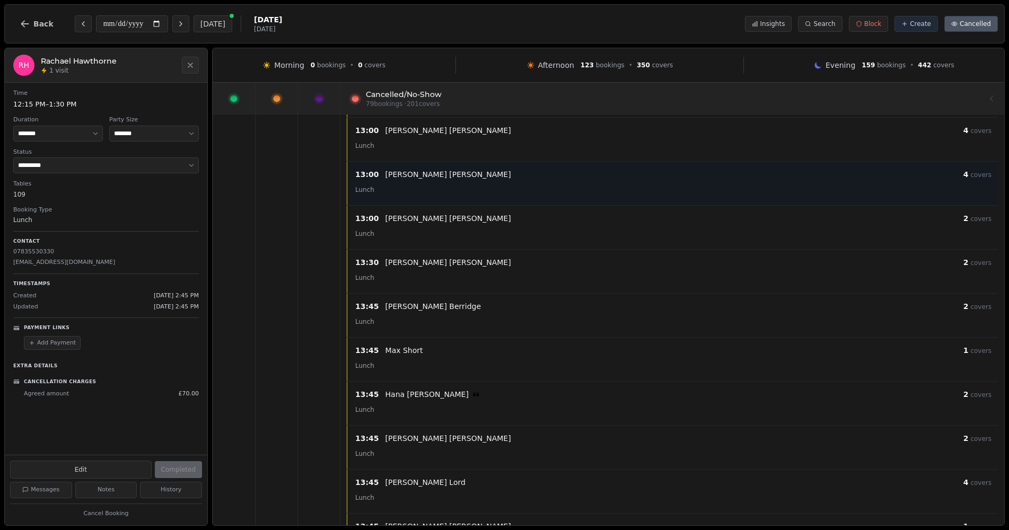
click at [625, 189] on div "Lunch" at bounding box center [673, 189] width 636 height 13
select select "****"
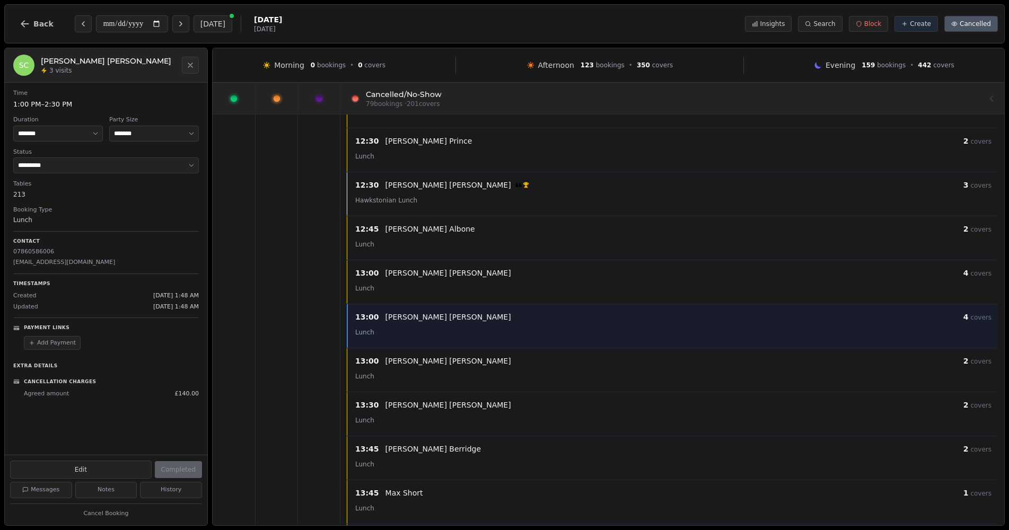
scroll to position [554, 0]
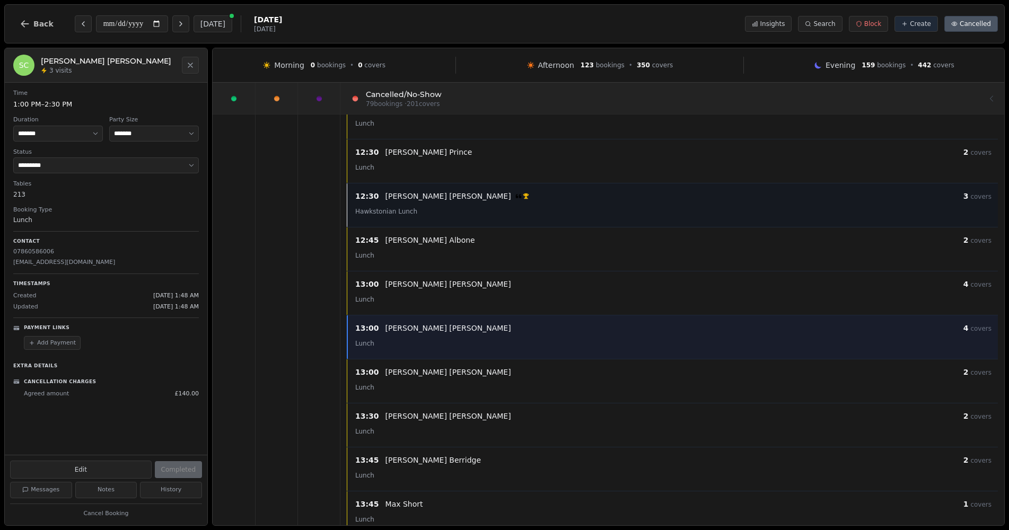
click at [621, 199] on div "[PERSON_NAME] VIP customer (6 visits)" at bounding box center [675, 196] width 578 height 11
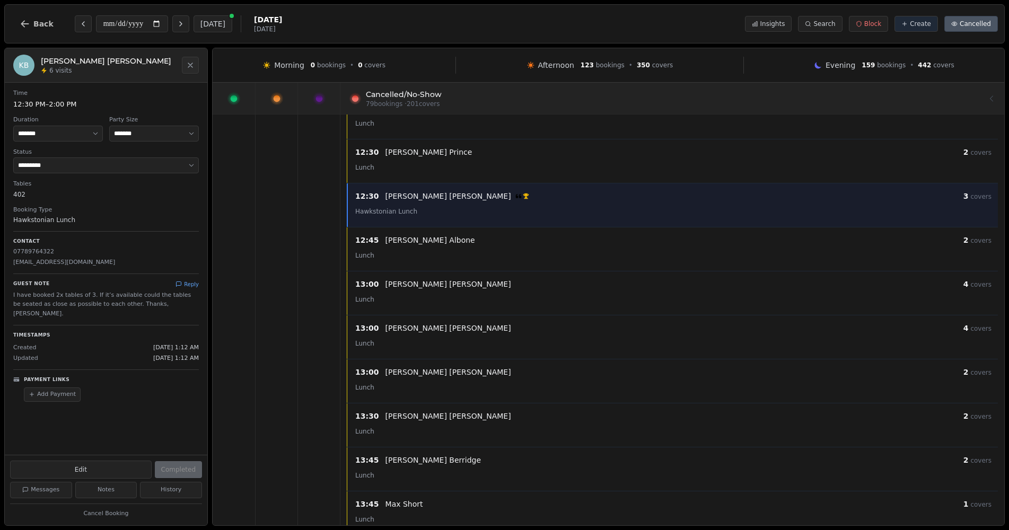
click at [493, 99] on div at bounding box center [672, 98] width 631 height 30
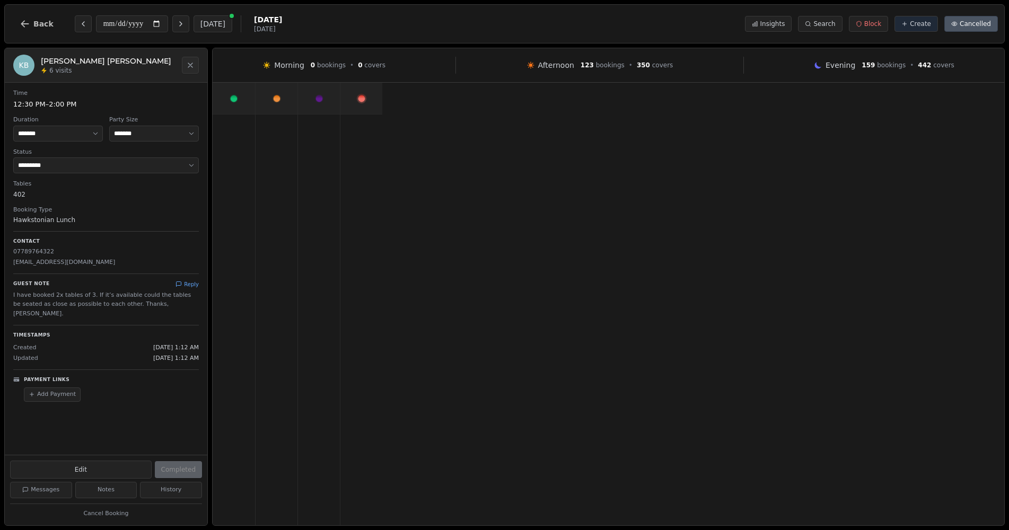
click at [311, 108] on div at bounding box center [319, 98] width 42 height 31
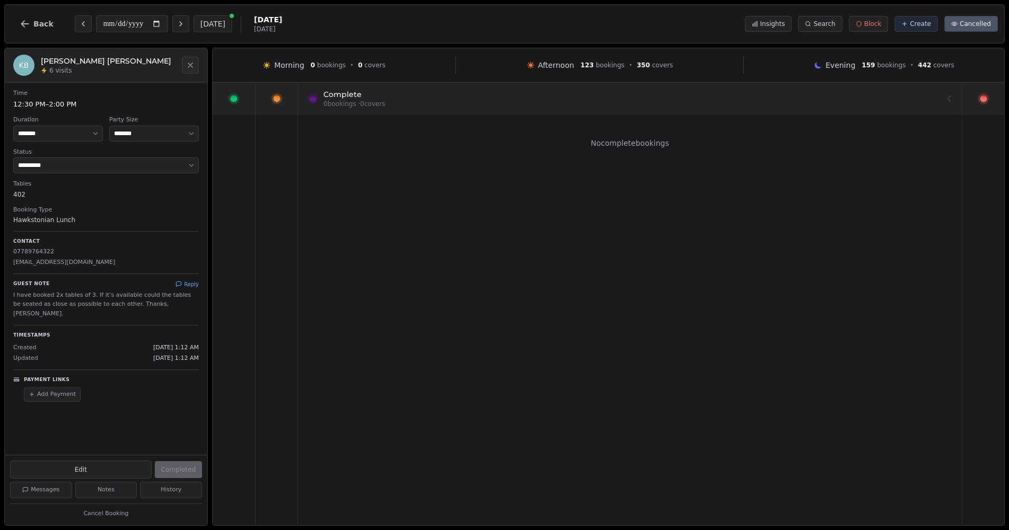
click at [285, 94] on div at bounding box center [277, 98] width 42 height 31
click at [235, 111] on div at bounding box center [234, 98] width 42 height 31
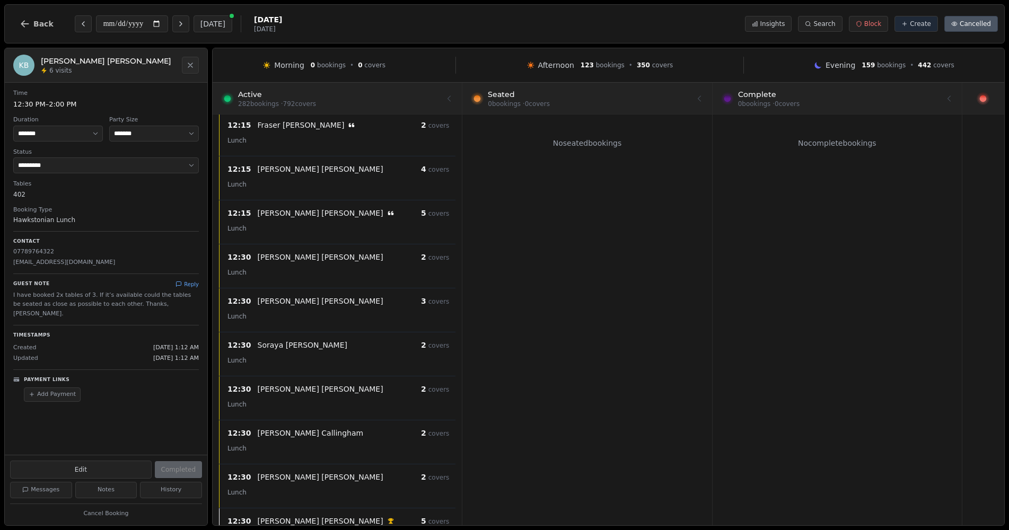
scroll to position [866, 0]
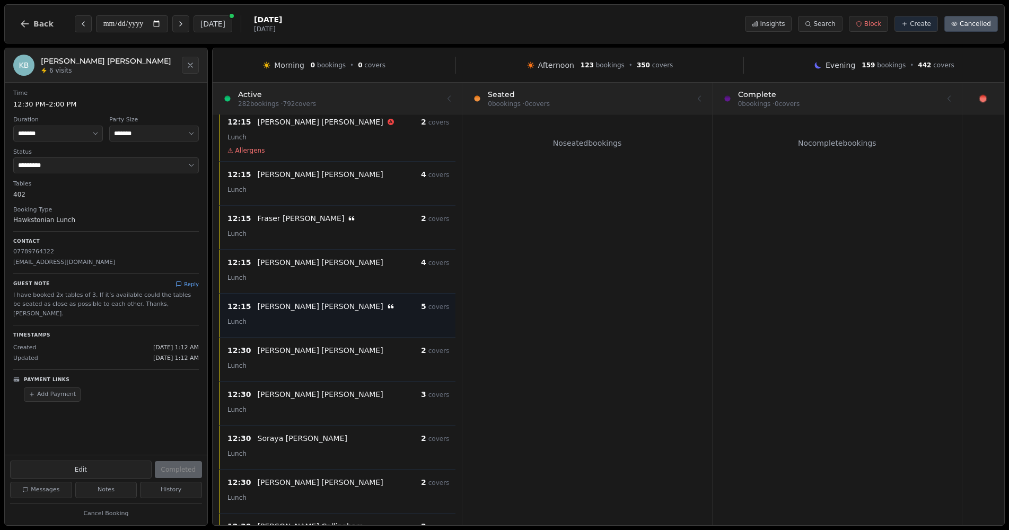
click at [307, 312] on div "12:15 [PERSON_NAME] 5 covers" at bounding box center [339, 306] width 222 height 13
select select "*"
select select "******"
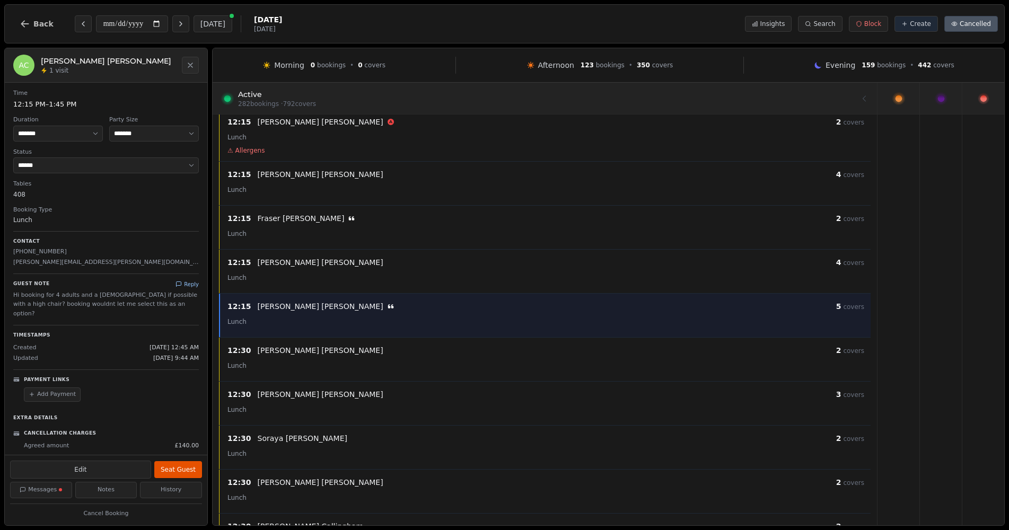
click at [183, 287] on button "Reply" at bounding box center [187, 285] width 23 height 8
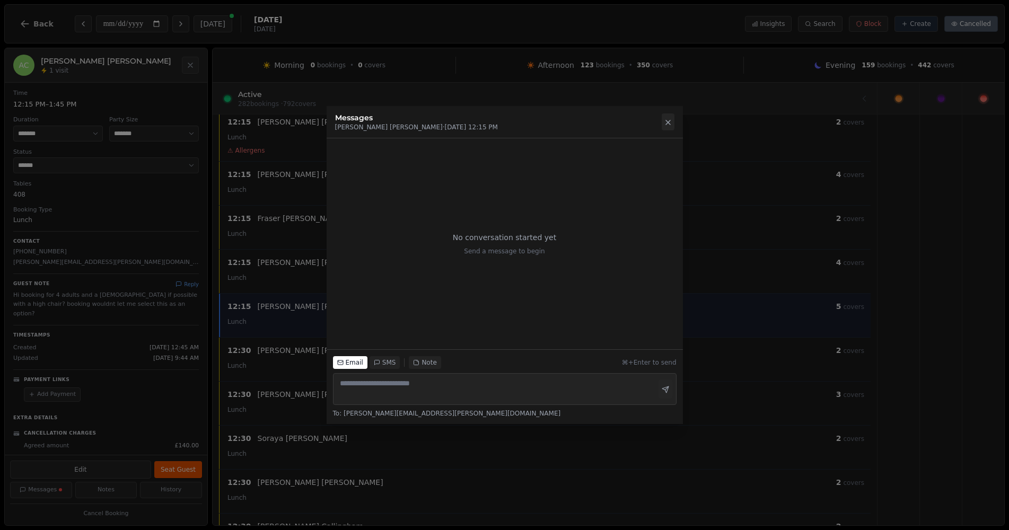
click at [674, 121] on button at bounding box center [668, 122] width 13 height 17
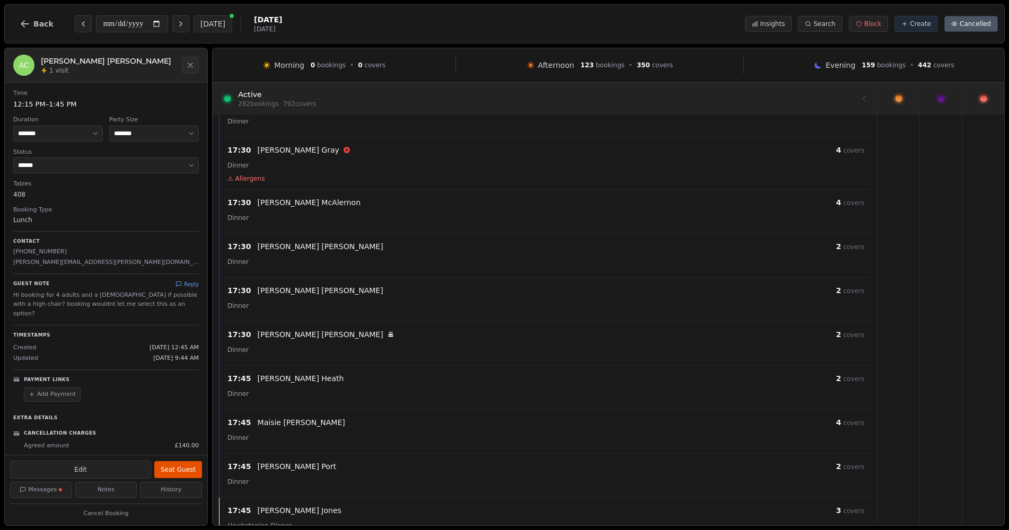
scroll to position [6977, 0]
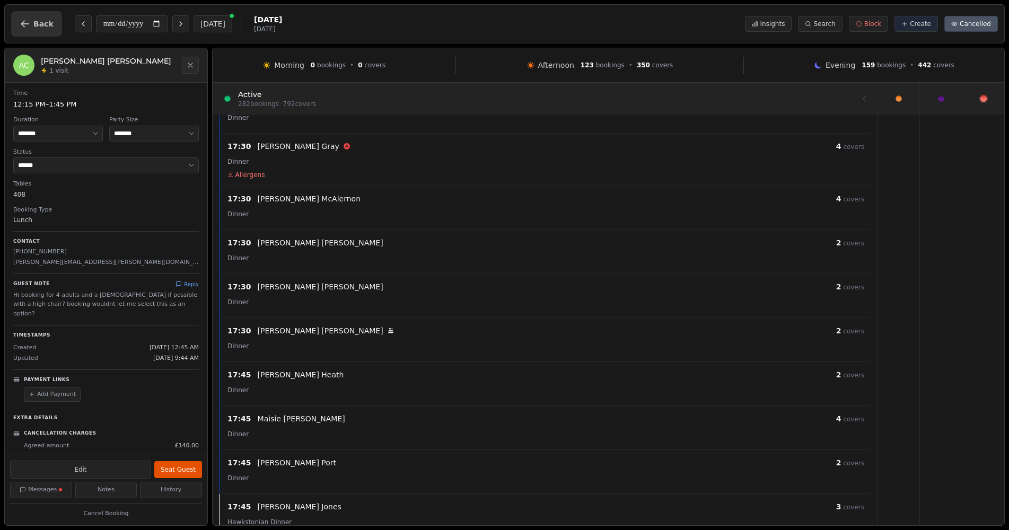
click at [37, 26] on span "Back" at bounding box center [43, 23] width 20 height 7
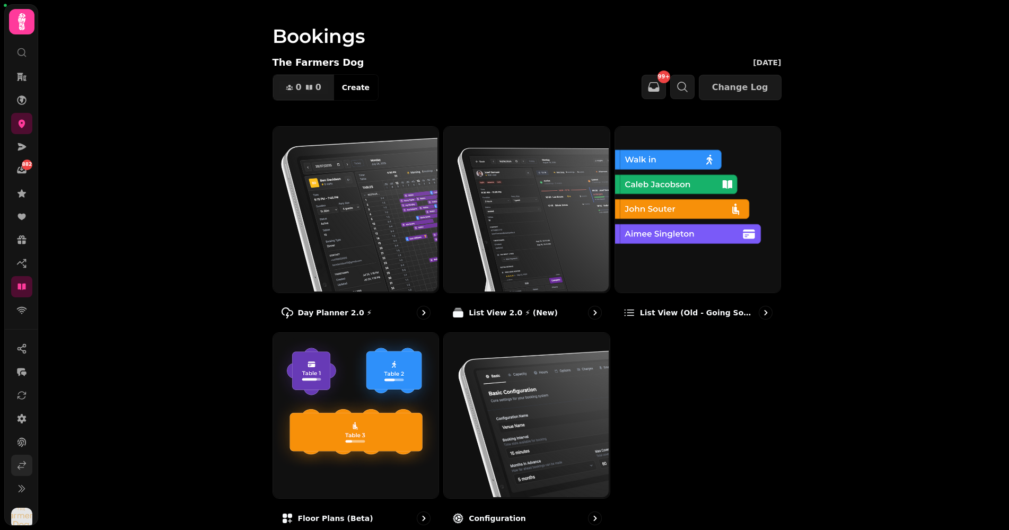
click at [22, 464] on icon at bounding box center [21, 465] width 11 height 11
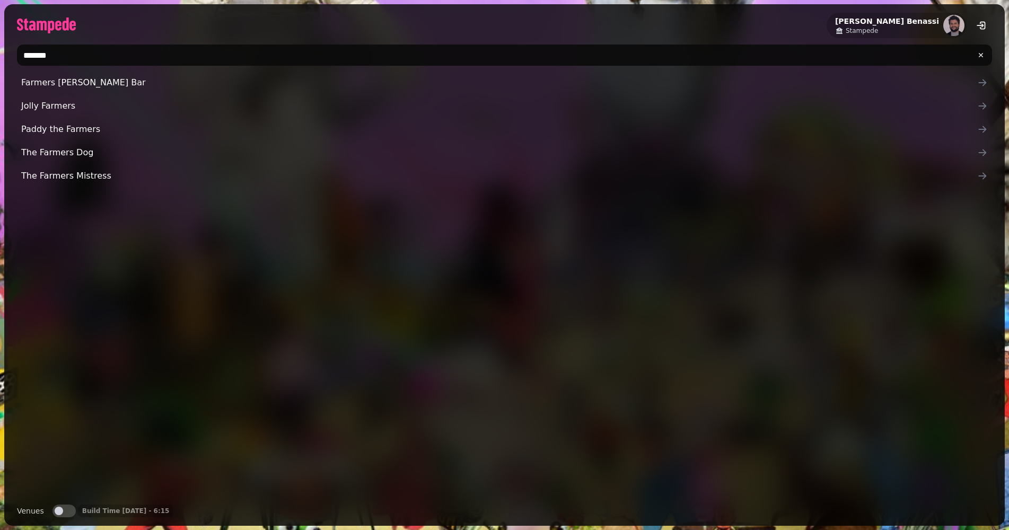
click at [143, 59] on input "*******" at bounding box center [504, 55] width 975 height 21
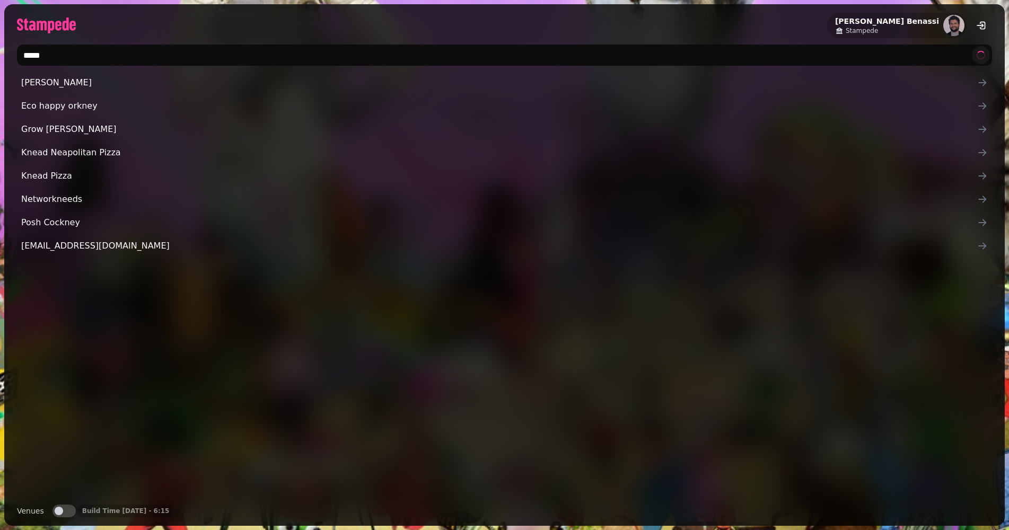
click at [143, 56] on input "*****" at bounding box center [504, 55] width 975 height 21
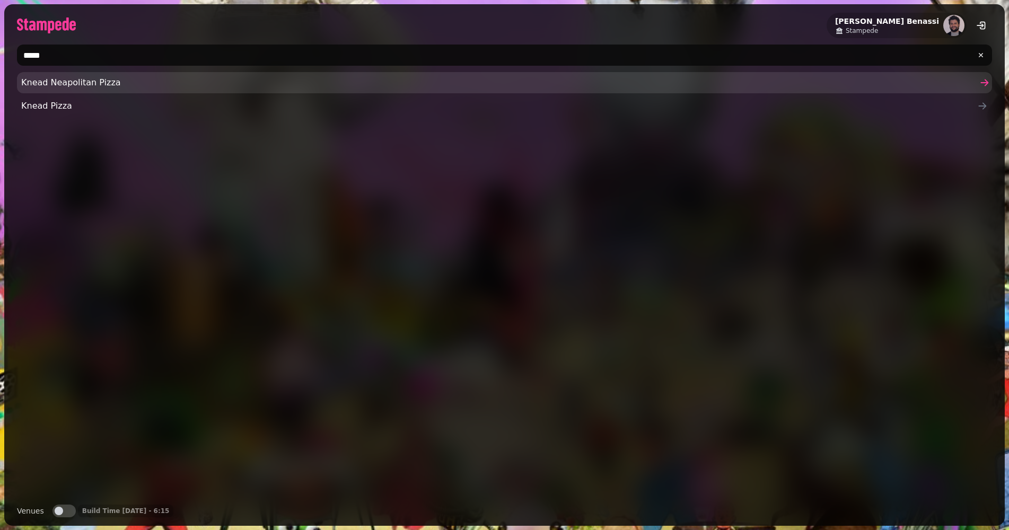
type input "*****"
click at [41, 89] on span "Knead Neapolitan Pizza" at bounding box center [499, 82] width 956 height 13
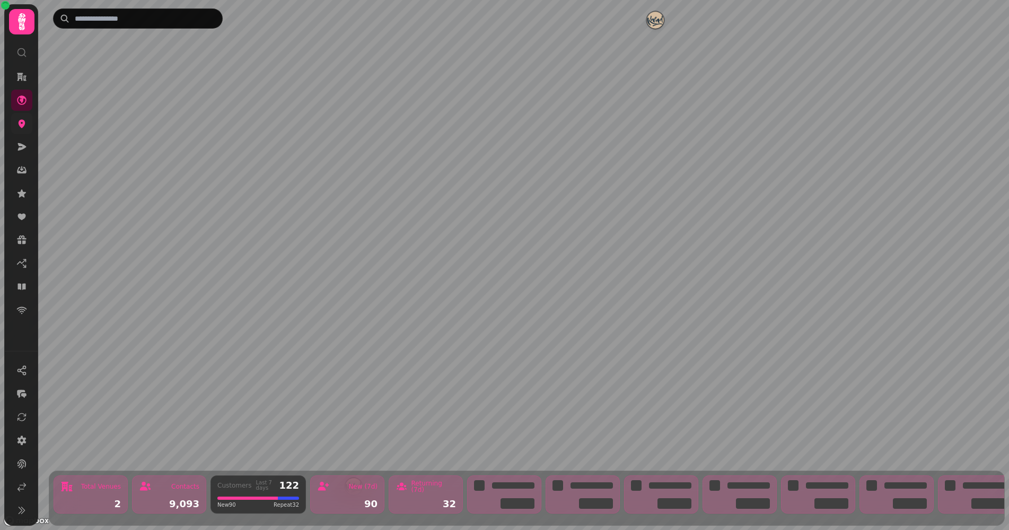
click at [27, 128] on icon at bounding box center [21, 123] width 11 height 11
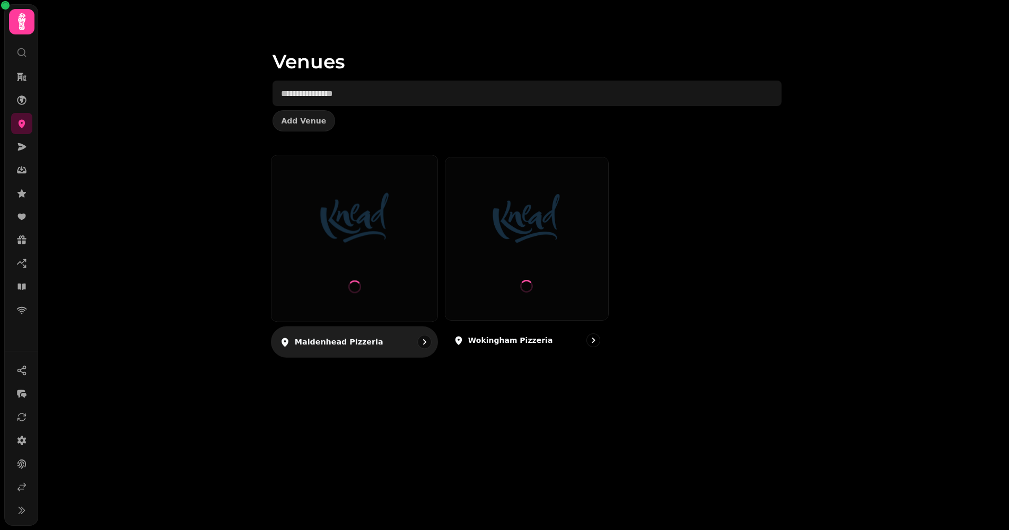
click at [299, 287] on div at bounding box center [354, 238] width 166 height 166
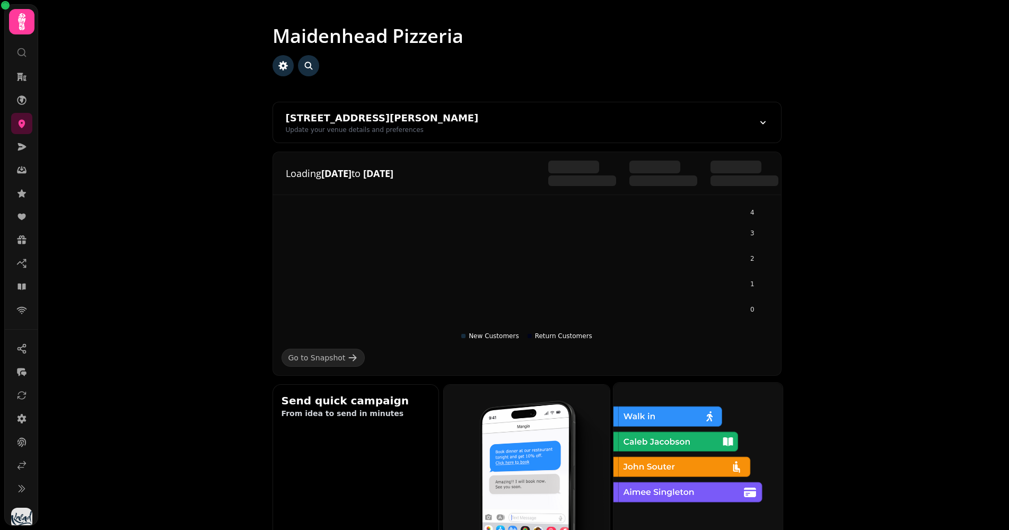
click at [708, 467] on img at bounding box center [697, 466] width 169 height 169
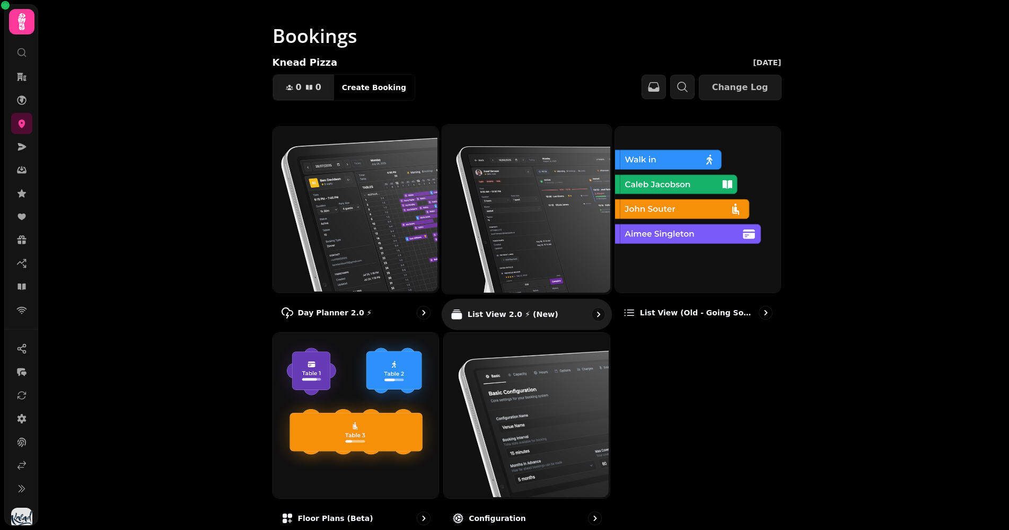
click at [494, 251] on img at bounding box center [525, 208] width 169 height 169
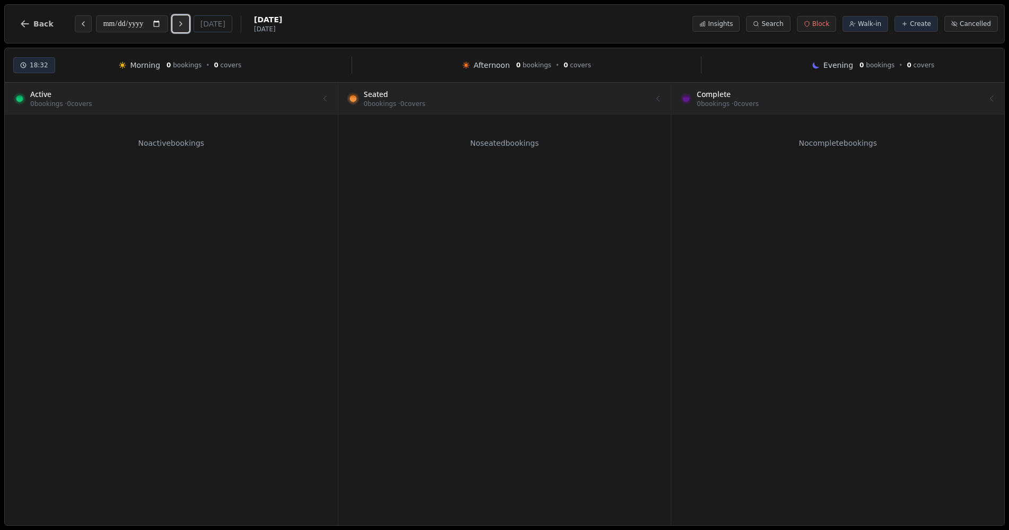
click at [185, 28] on icon "Next day" at bounding box center [181, 24] width 8 height 8
type input "**********"
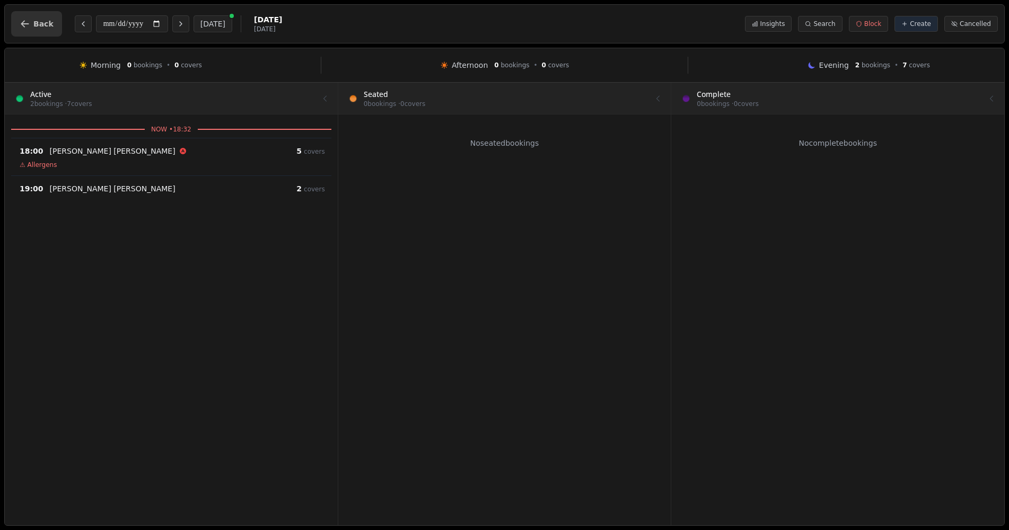
click at [20, 24] on icon "button" at bounding box center [25, 24] width 11 height 11
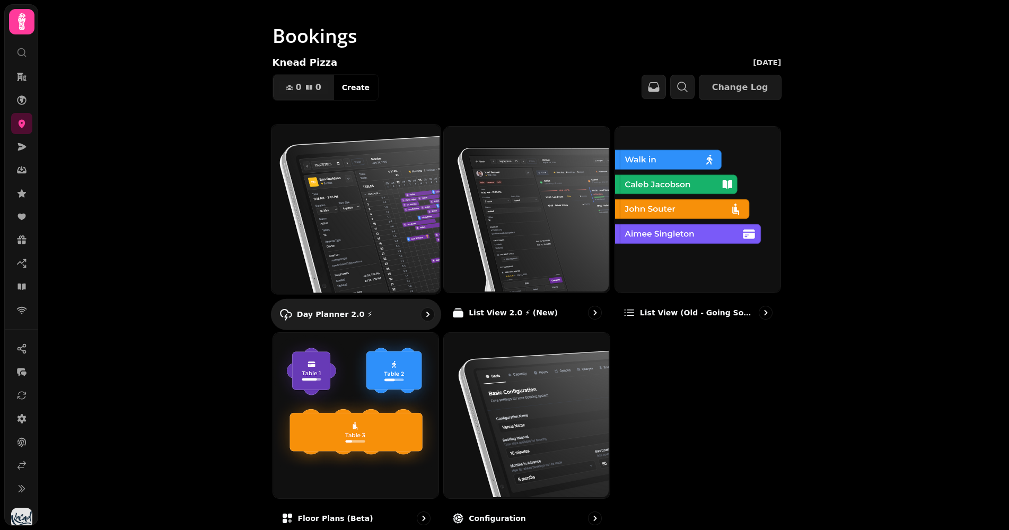
click at [302, 226] on img at bounding box center [354, 208] width 169 height 169
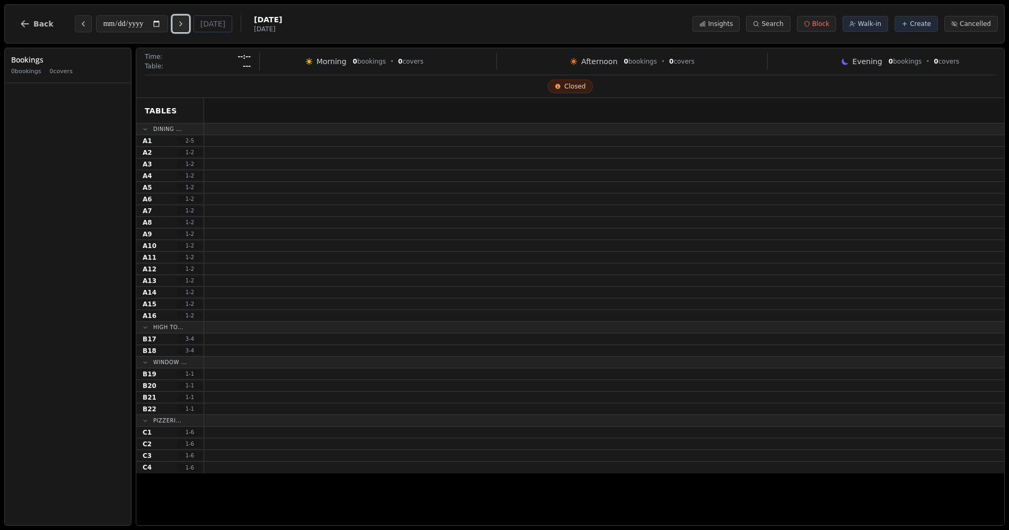
click at [183, 26] on icon "Next day" at bounding box center [181, 24] width 8 height 8
type input "**********"
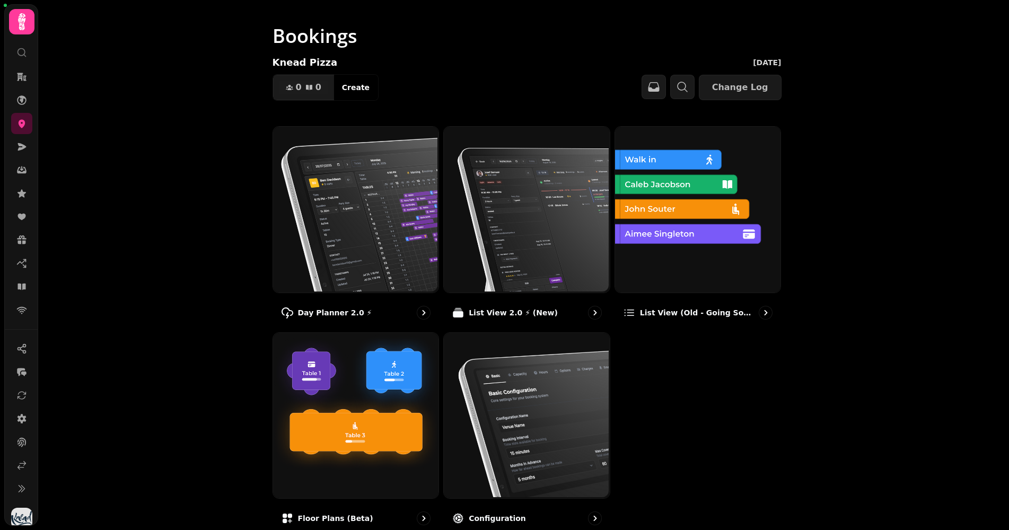
scroll to position [1, 0]
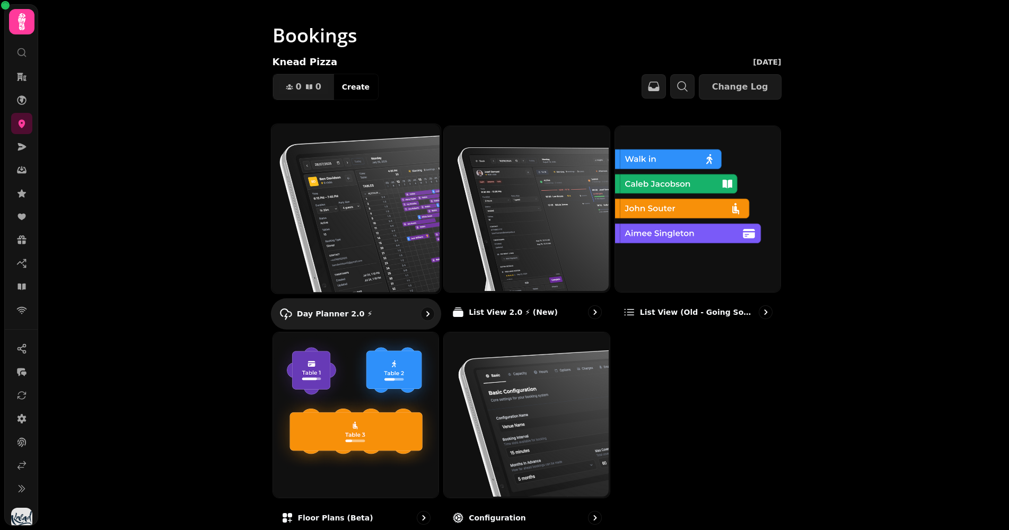
click at [360, 215] on img at bounding box center [354, 207] width 169 height 169
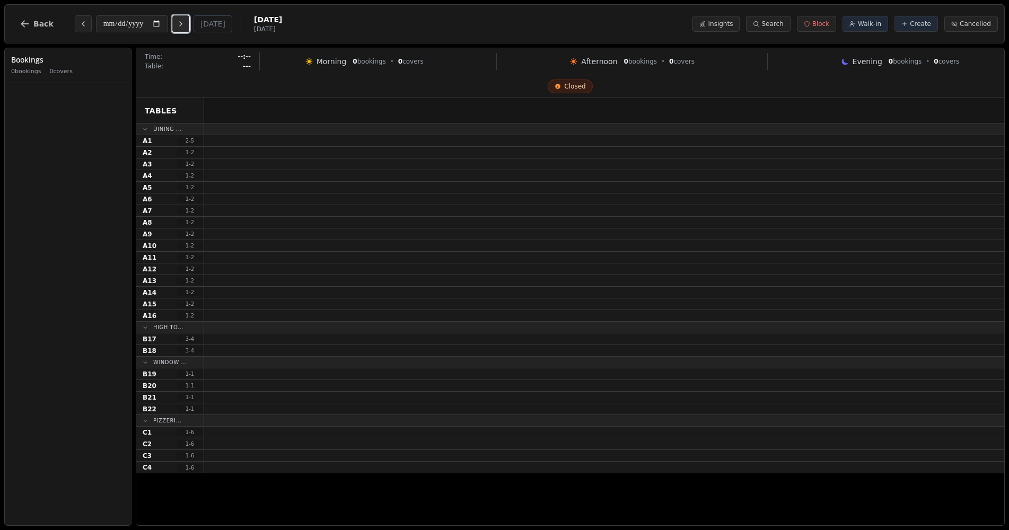
click at [189, 23] on button "Next day" at bounding box center [180, 23] width 17 height 17
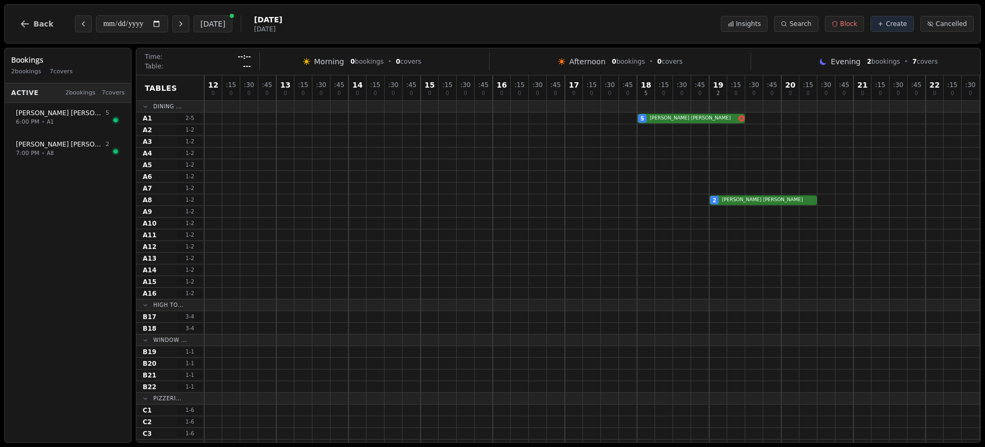
click at [194, 18] on div "**********" at bounding box center [158, 23] width 167 height 17
click at [185, 25] on icon "Next day" at bounding box center [181, 24] width 8 height 8
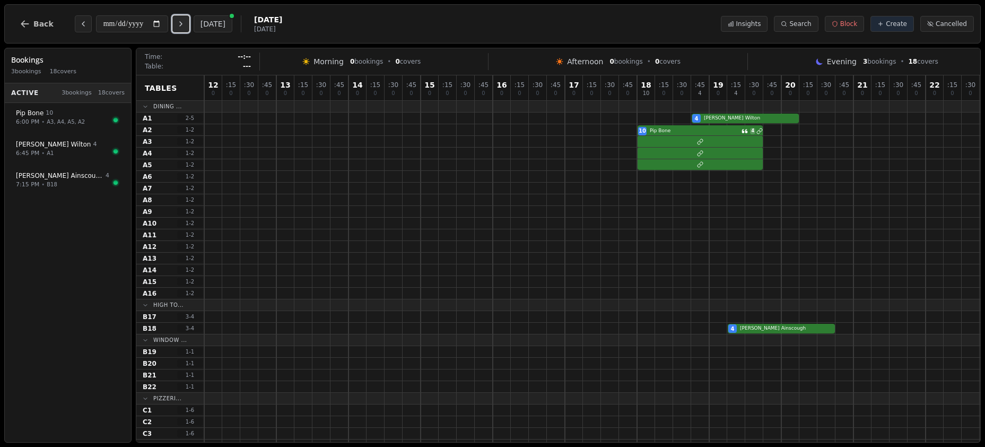
click at [185, 25] on icon "Next day" at bounding box center [181, 24] width 8 height 8
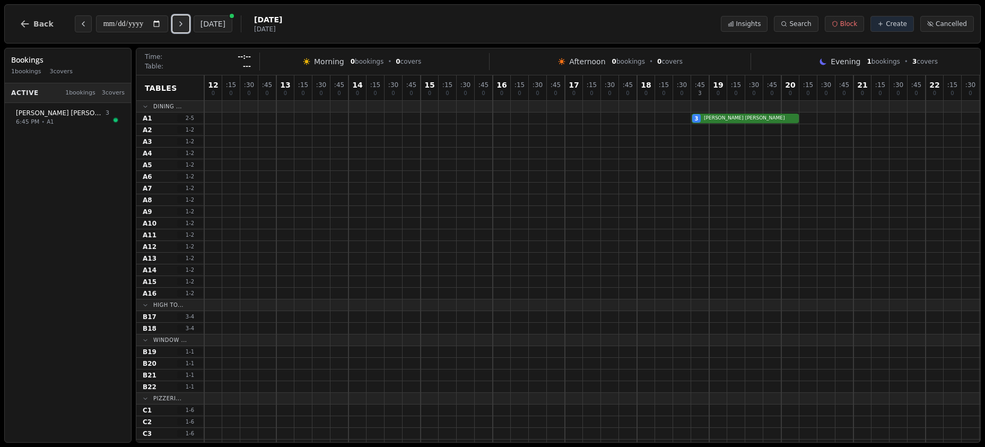
click at [185, 25] on icon "Next day" at bounding box center [181, 24] width 8 height 8
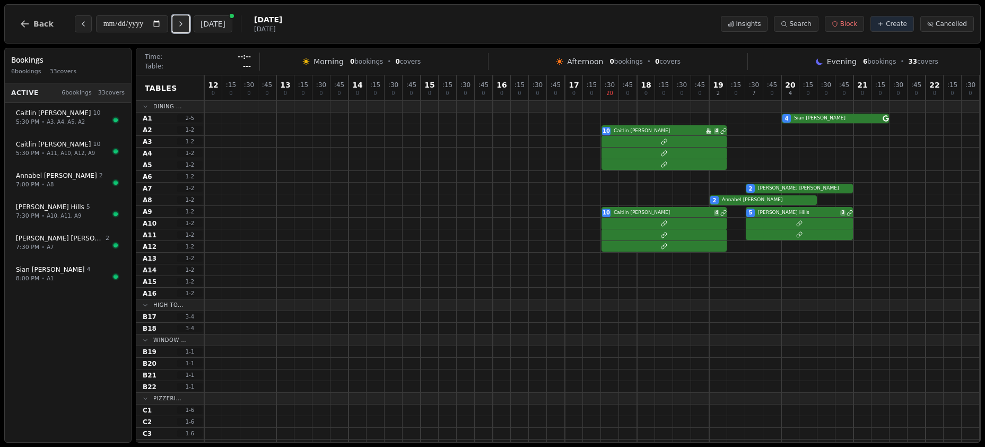
click at [185, 25] on icon "Next day" at bounding box center [181, 24] width 8 height 8
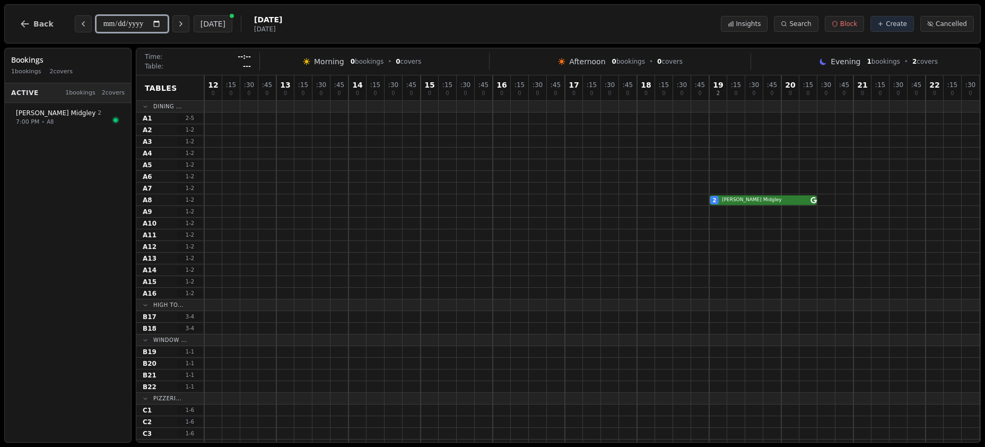
click at [161, 25] on input "**********" at bounding box center [132, 23] width 72 height 17
type input "**********"
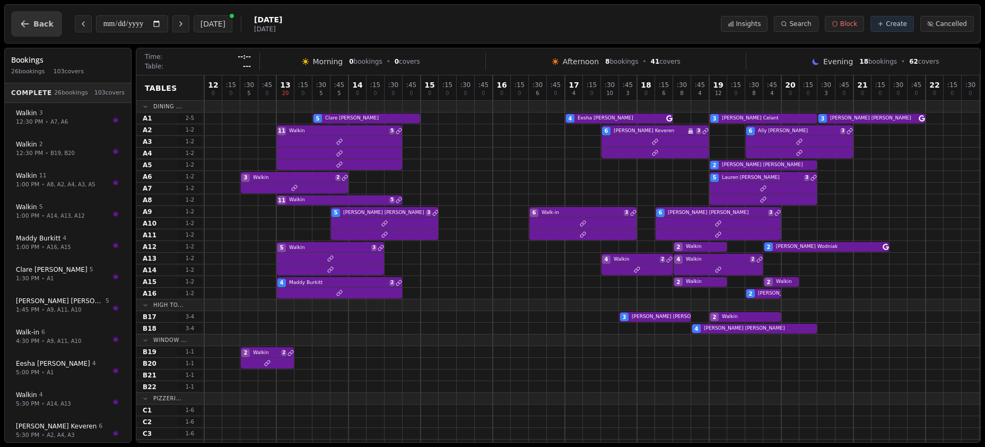
click at [42, 26] on span "Back" at bounding box center [43, 23] width 20 height 7
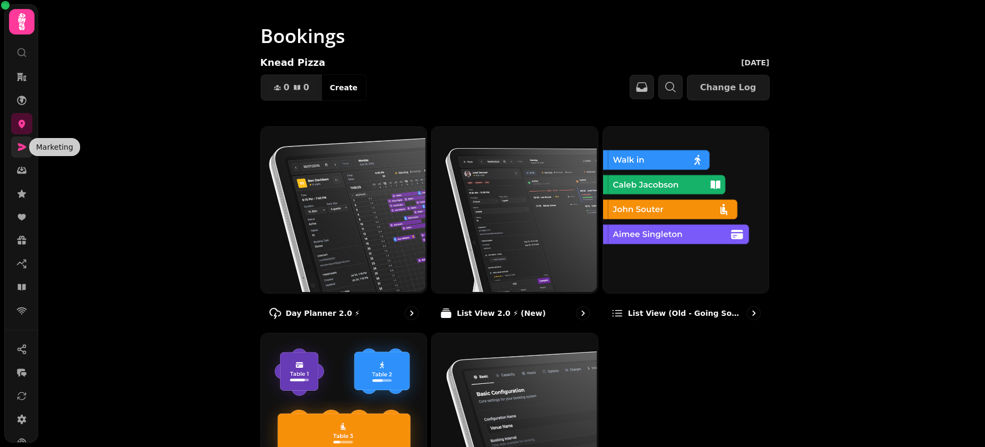
click at [20, 150] on icon at bounding box center [22, 146] width 8 height 7
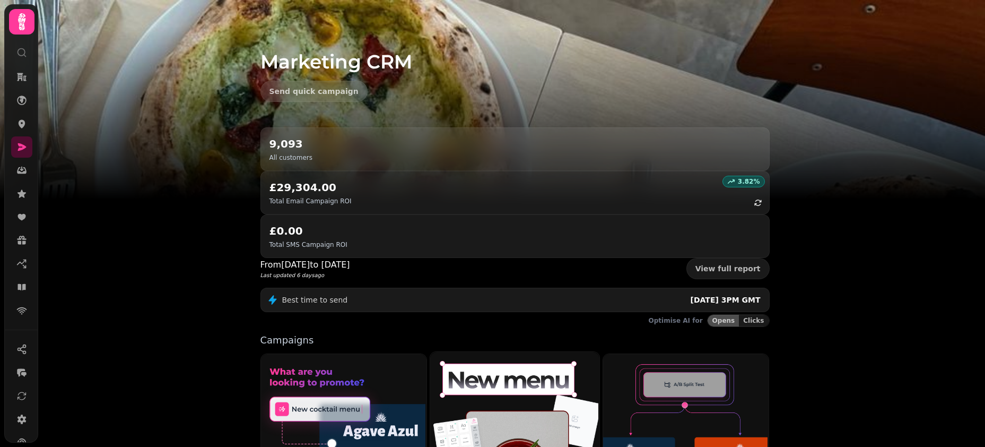
click at [491, 351] on img at bounding box center [513, 439] width 169 height 177
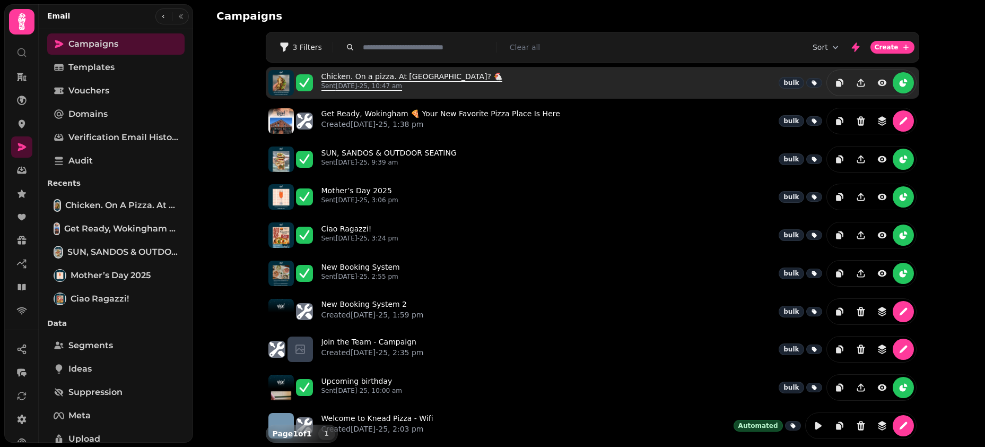
click at [380, 71] on link "Chicken. On a pizza. At [GEOGRAPHIC_DATA]? 🐔 Sent [DATE]-25, 10:47 am" at bounding box center [411, 82] width 181 height 23
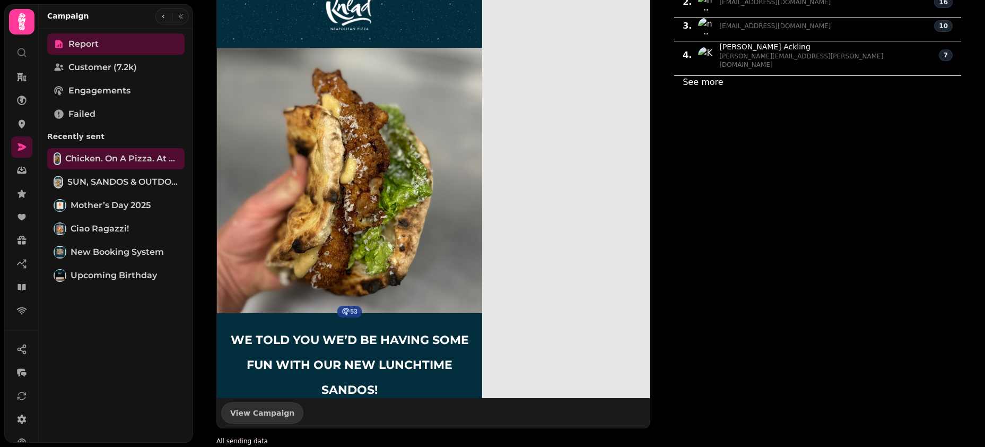
scroll to position [1103, 0]
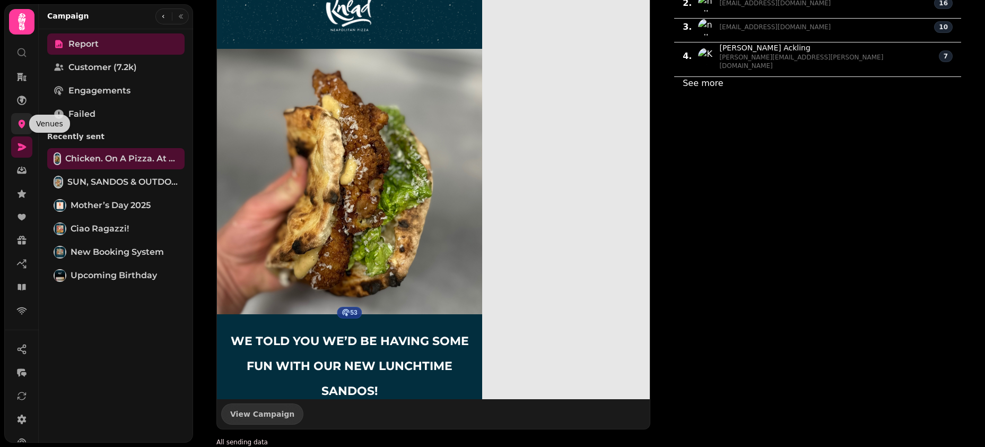
click at [20, 119] on icon at bounding box center [21, 123] width 11 height 11
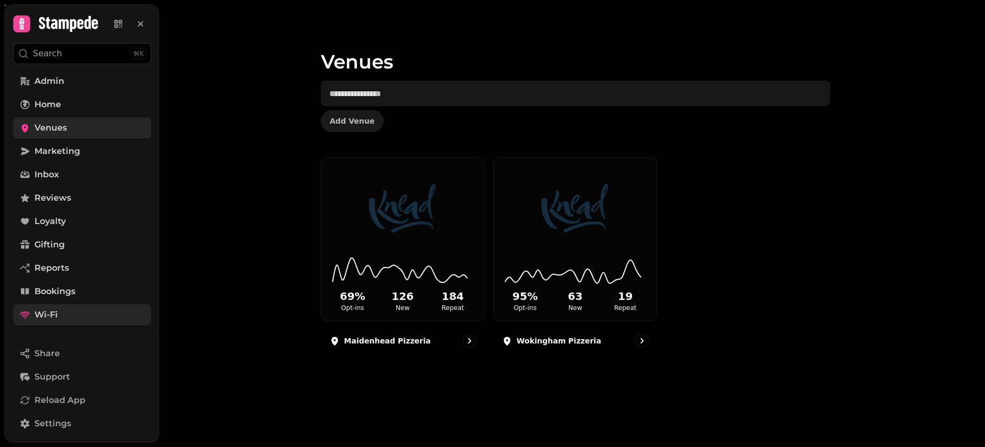
click at [31, 312] on link "Wi-Fi" at bounding box center [82, 314] width 138 height 21
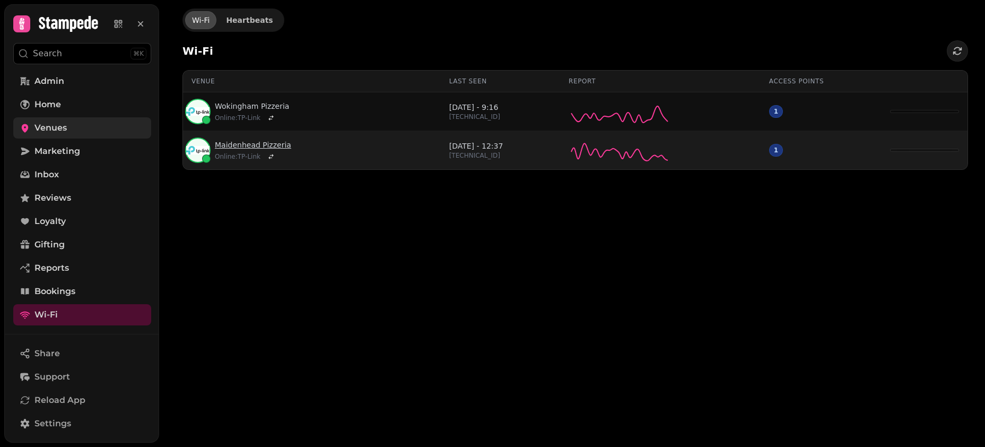
click at [281, 143] on link "Maidenhead Pizzeria" at bounding box center [253, 144] width 76 height 11
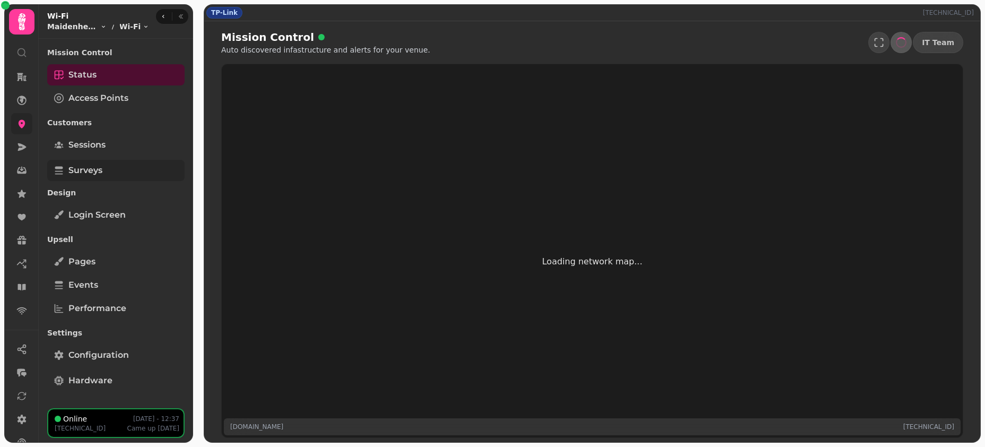
click at [109, 164] on link "Surveys" at bounding box center [115, 170] width 137 height 21
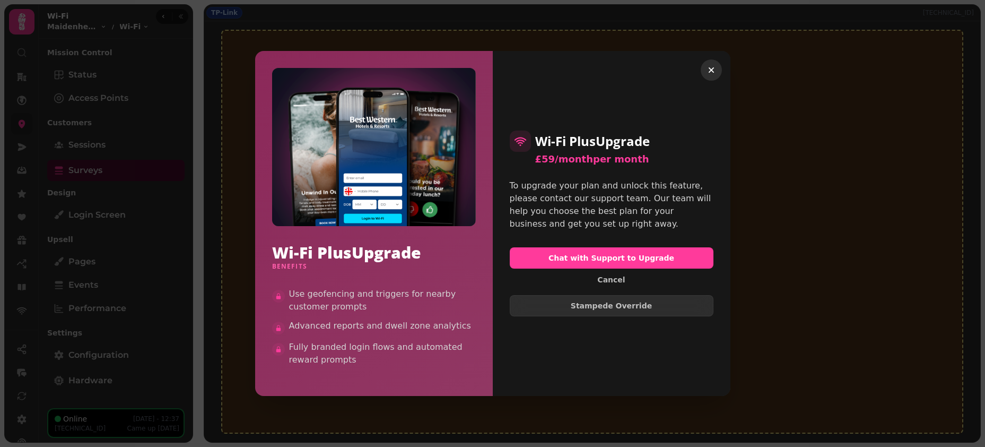
click at [712, 77] on button "button" at bounding box center [711, 69] width 21 height 21
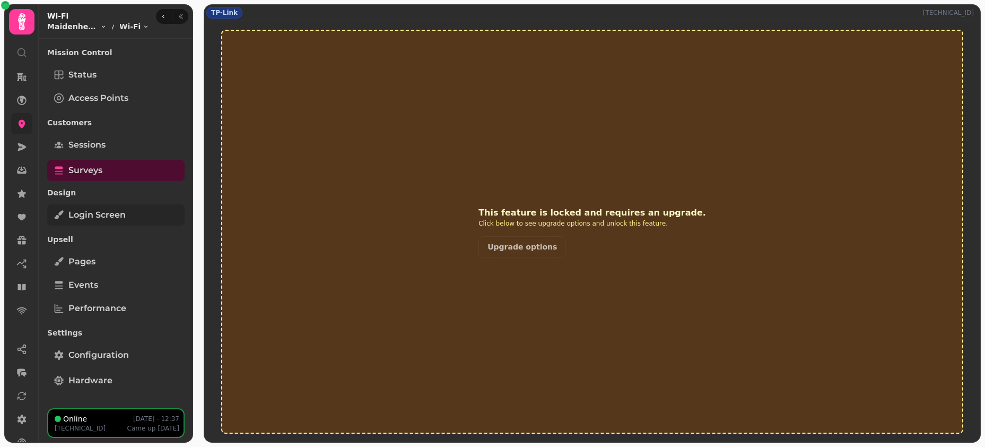
click at [125, 214] on span "Login screen" at bounding box center [96, 214] width 57 height 13
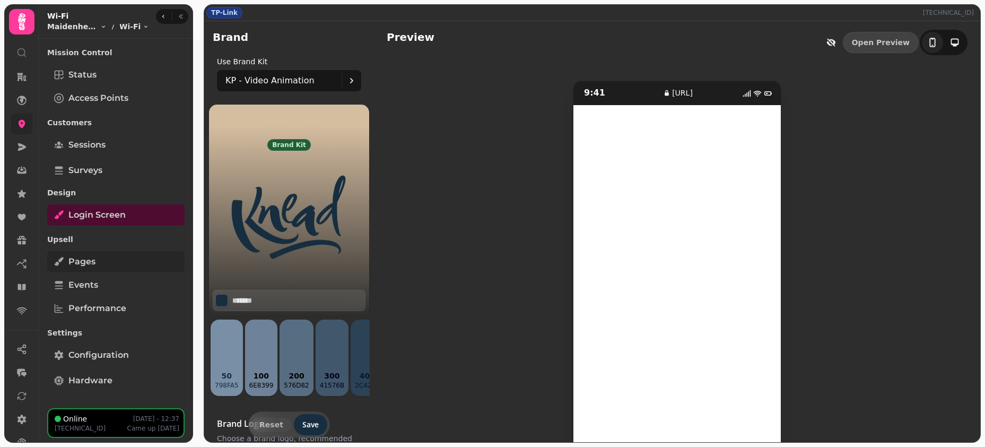
click at [100, 258] on link "Pages" at bounding box center [115, 261] width 137 height 21
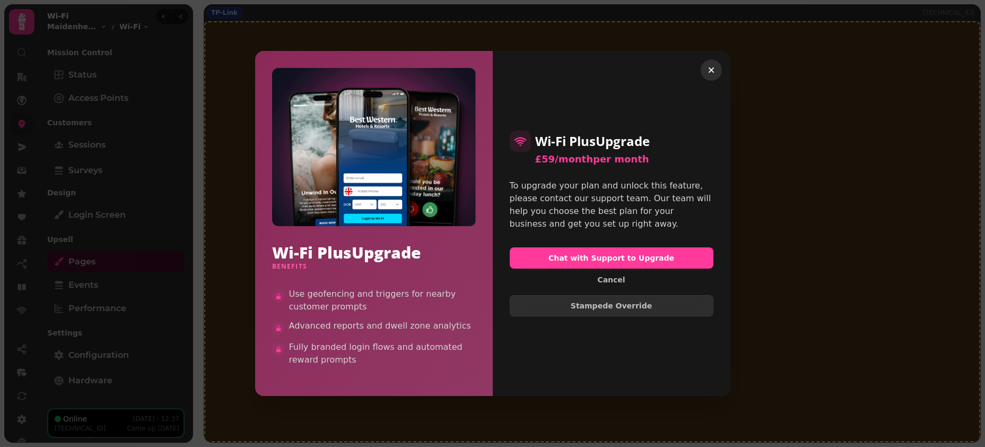
click at [707, 67] on icon "button" at bounding box center [711, 70] width 11 height 11
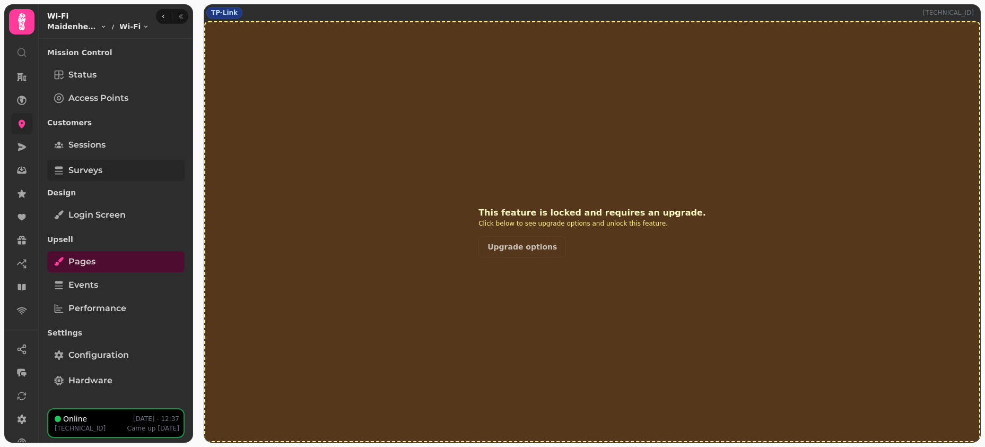
click at [111, 176] on link "Surveys" at bounding box center [115, 170] width 137 height 21
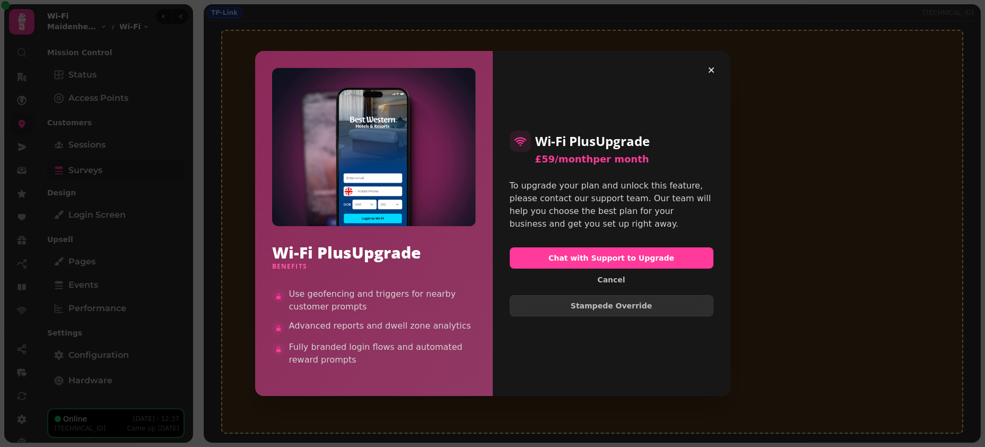
click at [111, 176] on div "Wi-Fi Plus Upgrade Benefits Use geofencing and triggers for nearby customer pro…" at bounding box center [492, 223] width 985 height 447
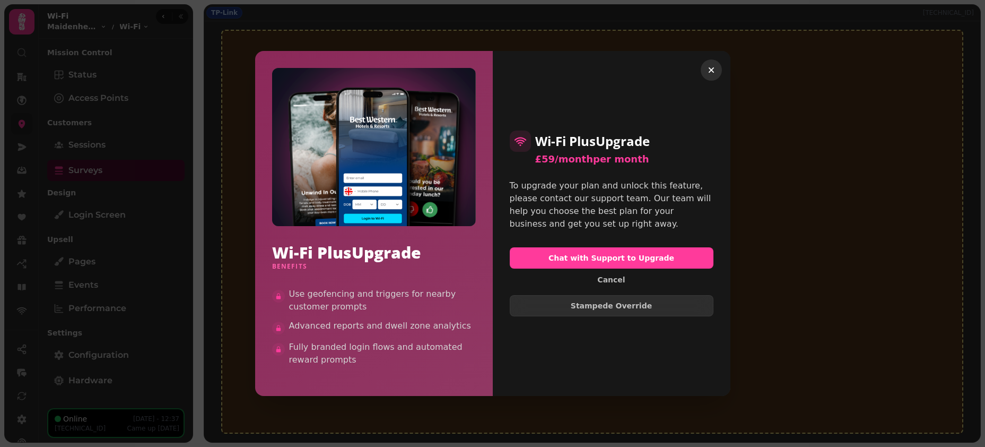
click at [717, 72] on button "button" at bounding box center [711, 69] width 21 height 21
